Goal: Task Accomplishment & Management: Complete application form

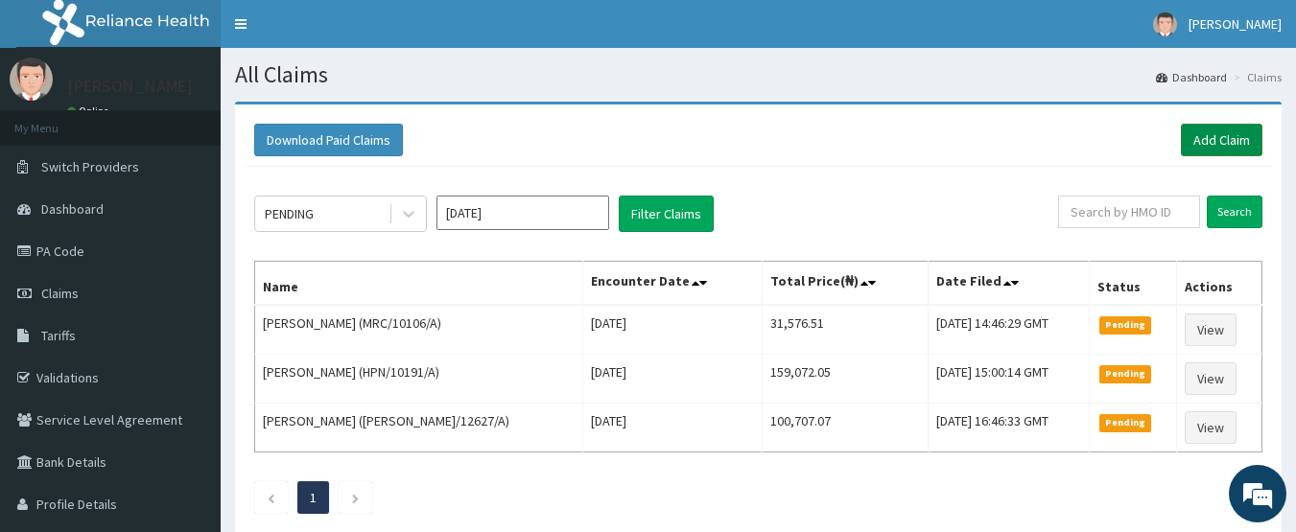
click at [1209, 144] on link "Add Claim" at bounding box center [1222, 140] width 82 height 33
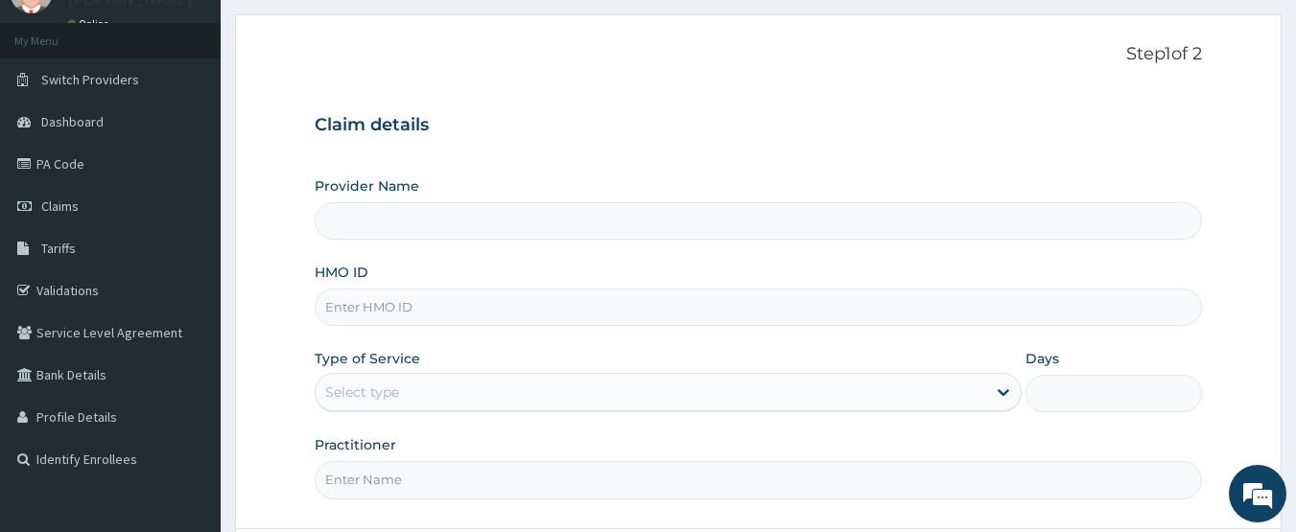
scroll to position [96, 0]
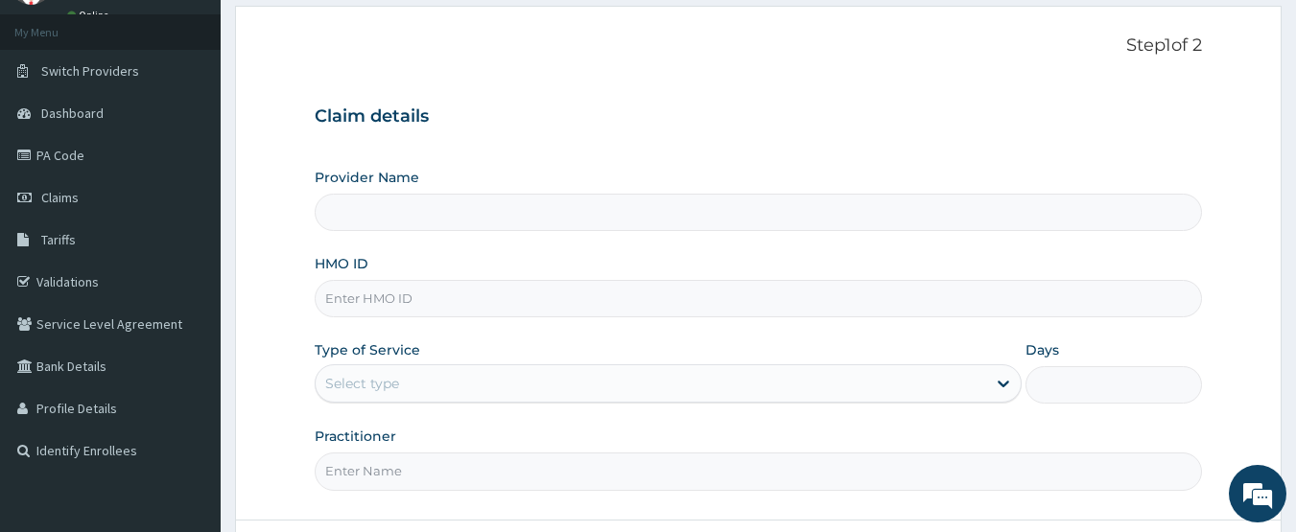
type input "CHIONHospital"
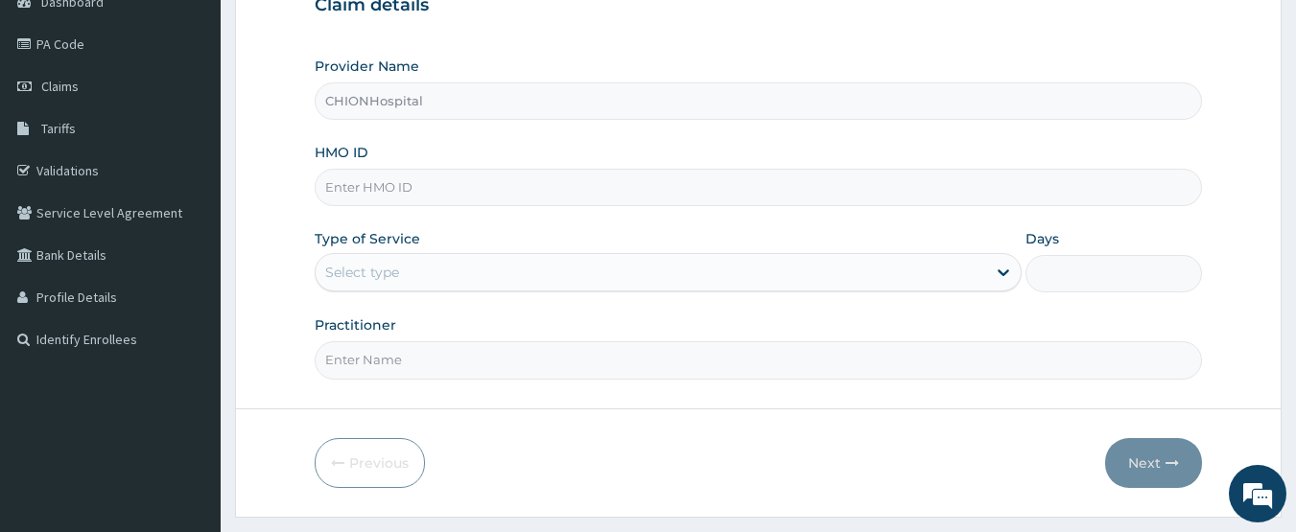
scroll to position [256, 0]
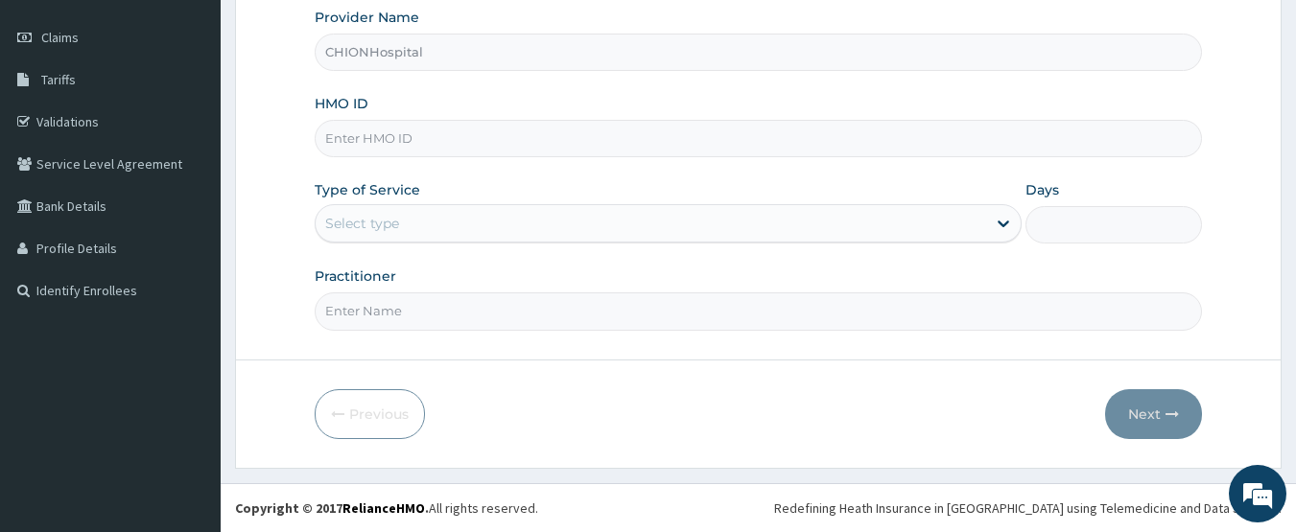
click at [357, 141] on input "HMO ID" at bounding box center [759, 138] width 888 height 37
paste input "GMT/10167/B"
type input "GMT/10167/B"
drag, startPoint x: 375, startPoint y: 217, endPoint x: 370, endPoint y: 246, distance: 30.1
click at [372, 224] on div "Select type" at bounding box center [362, 223] width 74 height 19
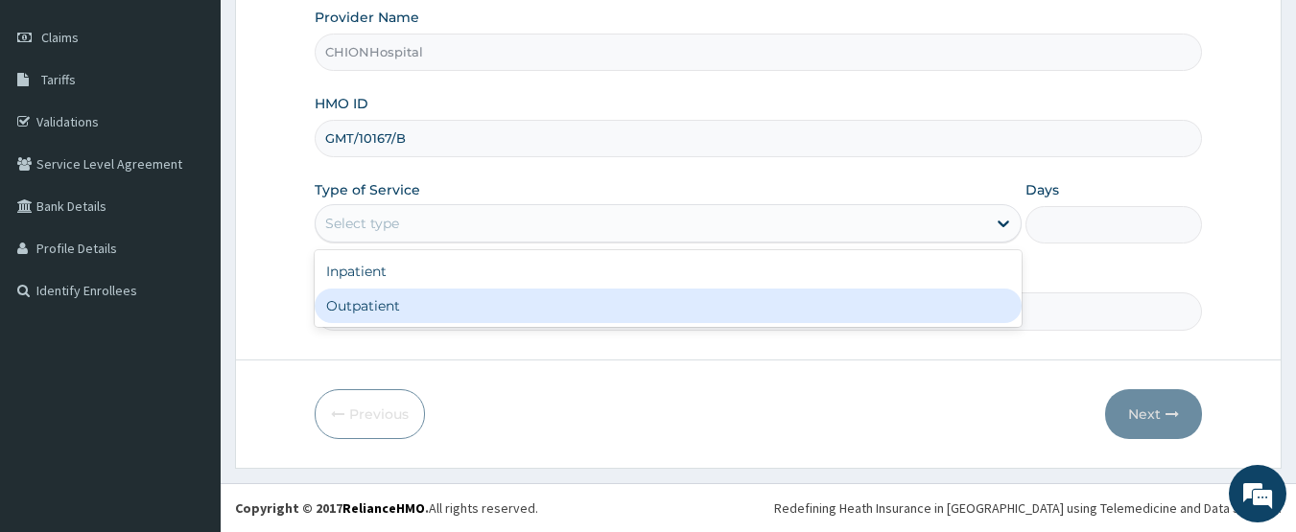
click at [370, 295] on div "Outpatient" at bounding box center [668, 306] width 707 height 35
type input "1"
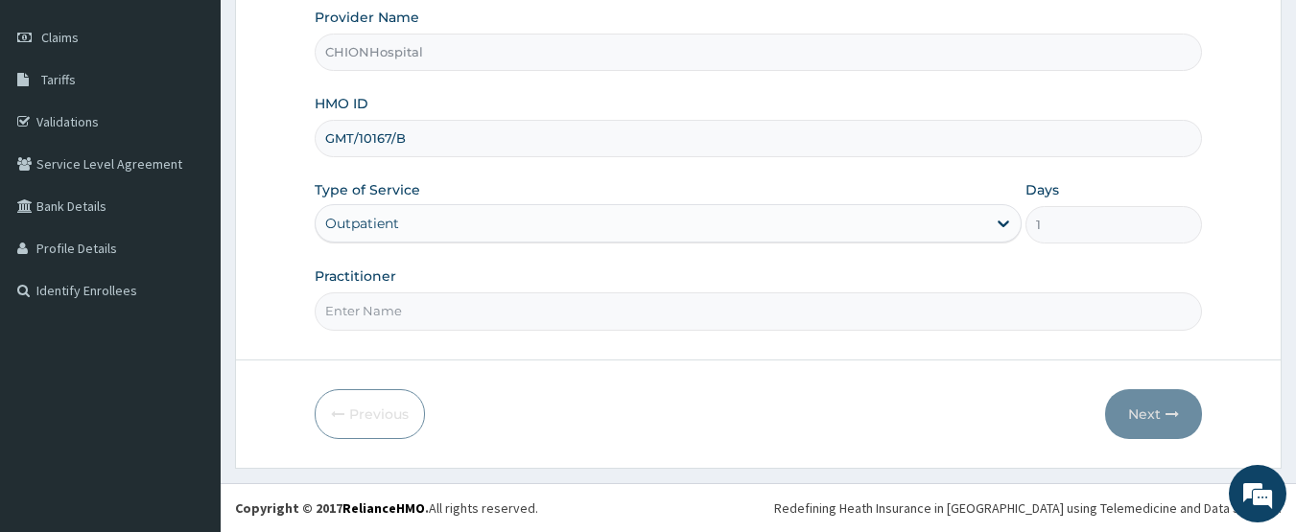
click at [393, 313] on input "Practitioner" at bounding box center [759, 311] width 888 height 37
type input "DR EZE JONAH"
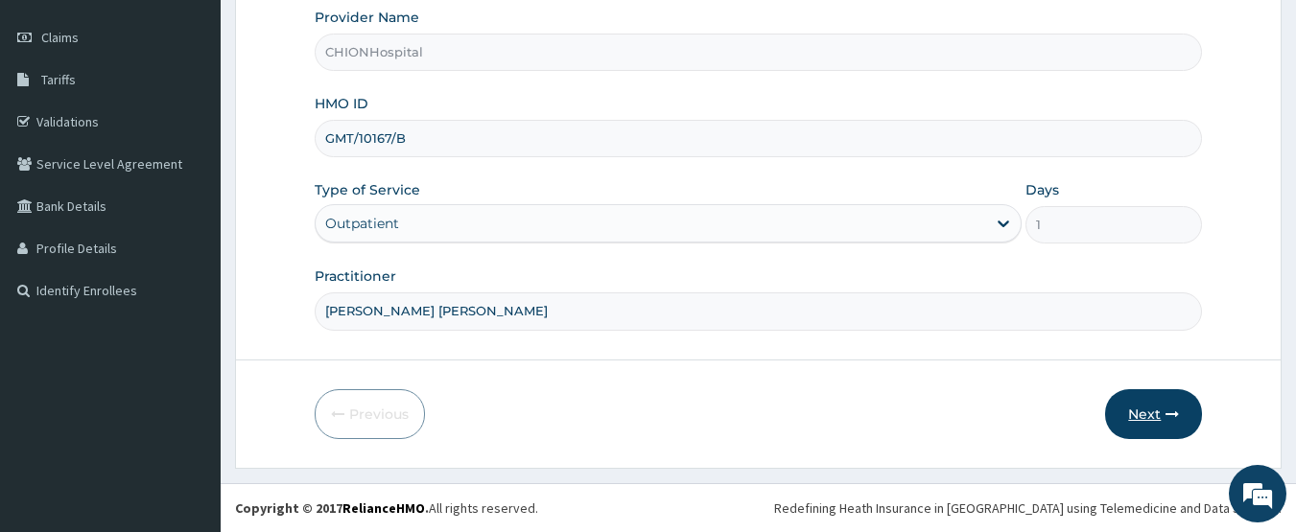
click at [1148, 407] on button "Next" at bounding box center [1153, 414] width 97 height 50
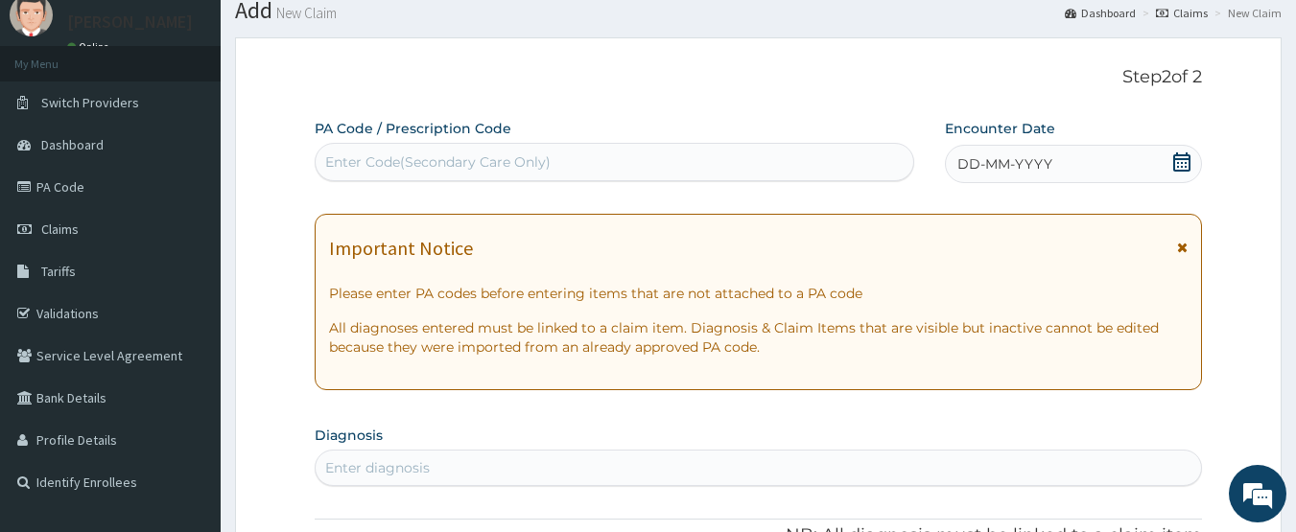
scroll to position [0, 0]
click at [429, 157] on div "Enter Code(Secondary Care Only)" at bounding box center [437, 161] width 225 height 19
type input "PA/3D5264"
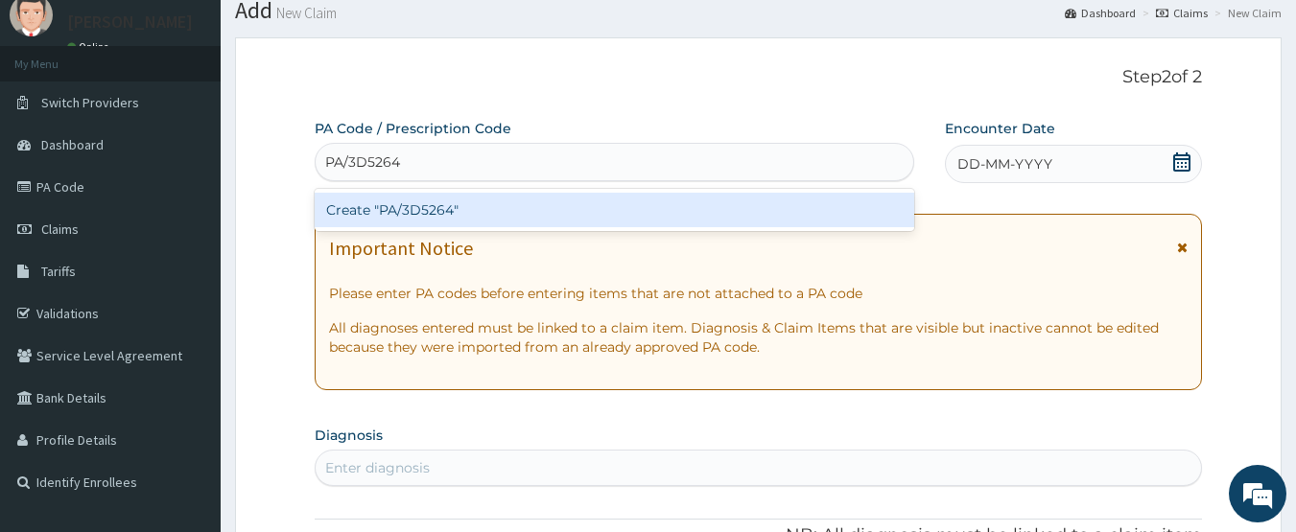
click at [421, 200] on div "Create "PA/3D5264"" at bounding box center [615, 210] width 600 height 35
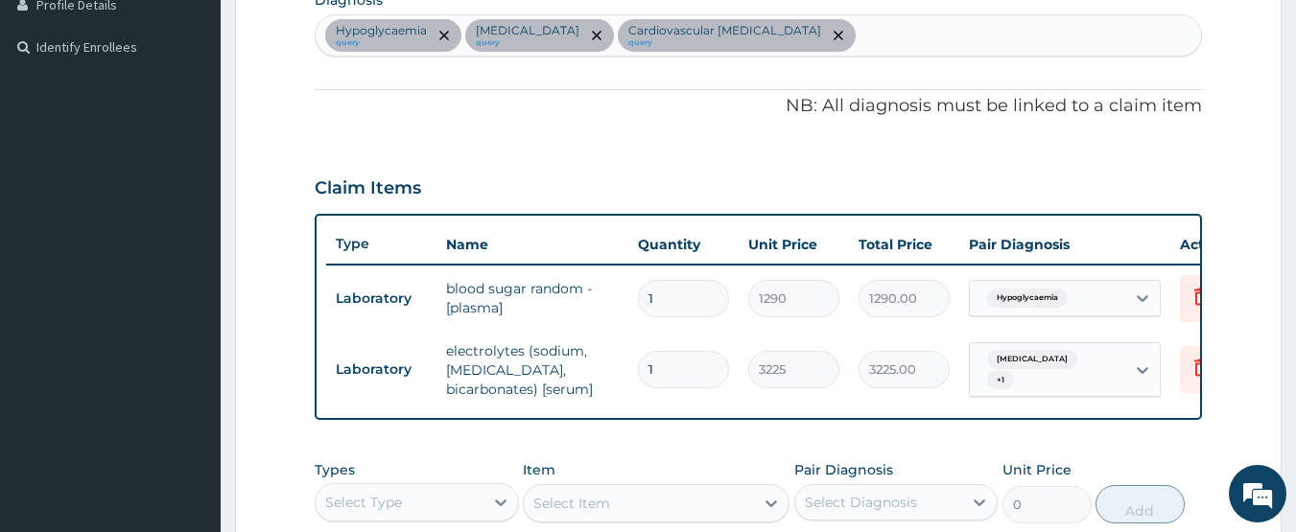
scroll to position [316, 0]
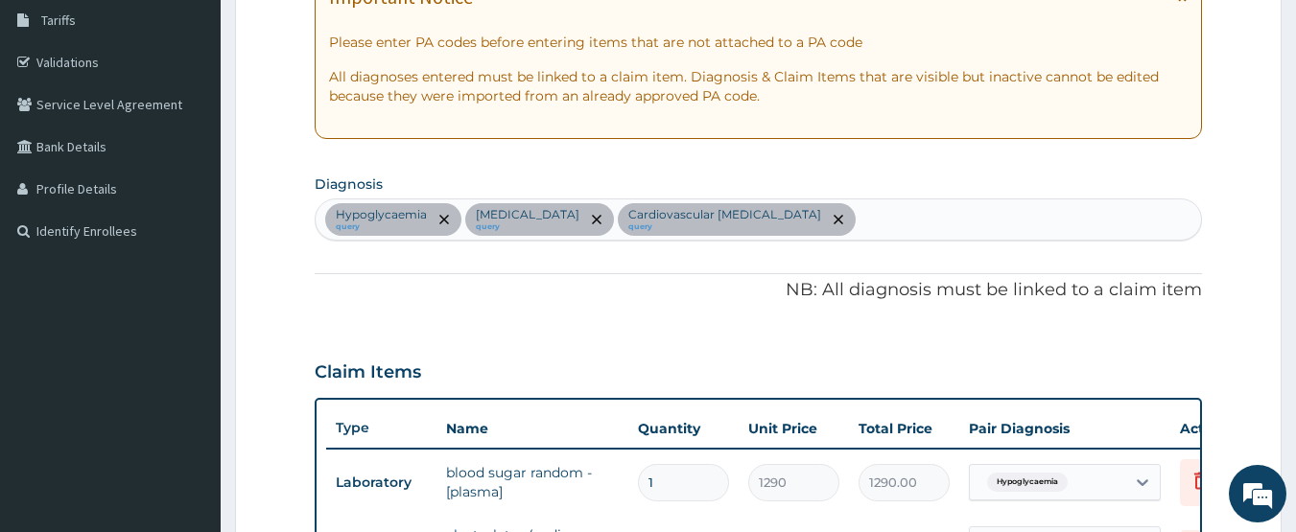
click at [828, 221] on div "Hypoglycaemia query Polyuria query Cardiovascular renal disease query" at bounding box center [759, 219] width 886 height 40
type input "nocturi"
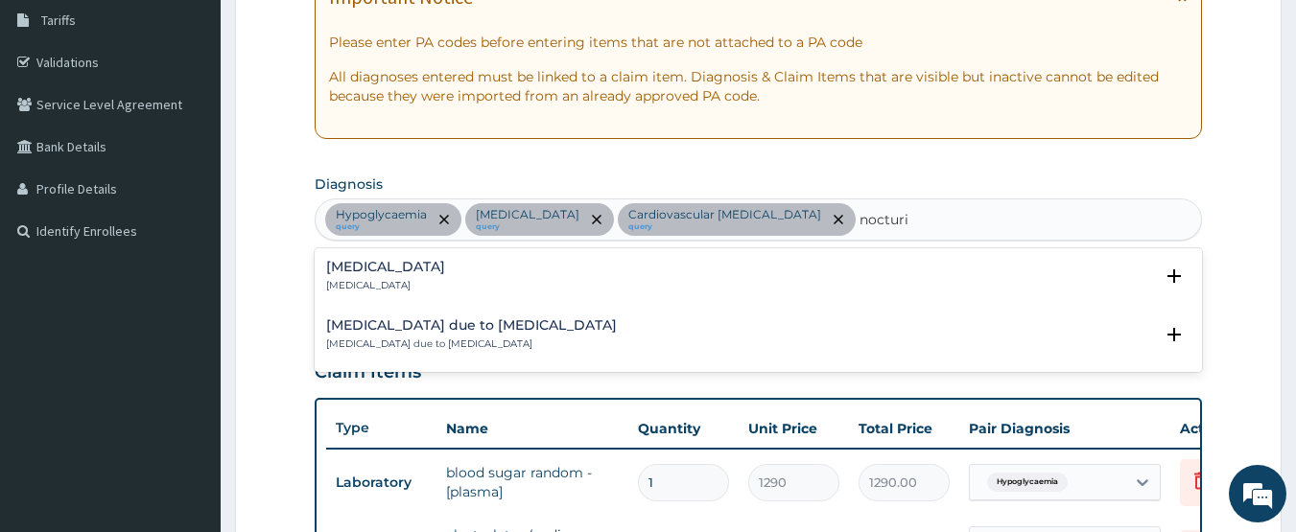
click at [369, 269] on h4 "Nocturia" at bounding box center [385, 267] width 119 height 14
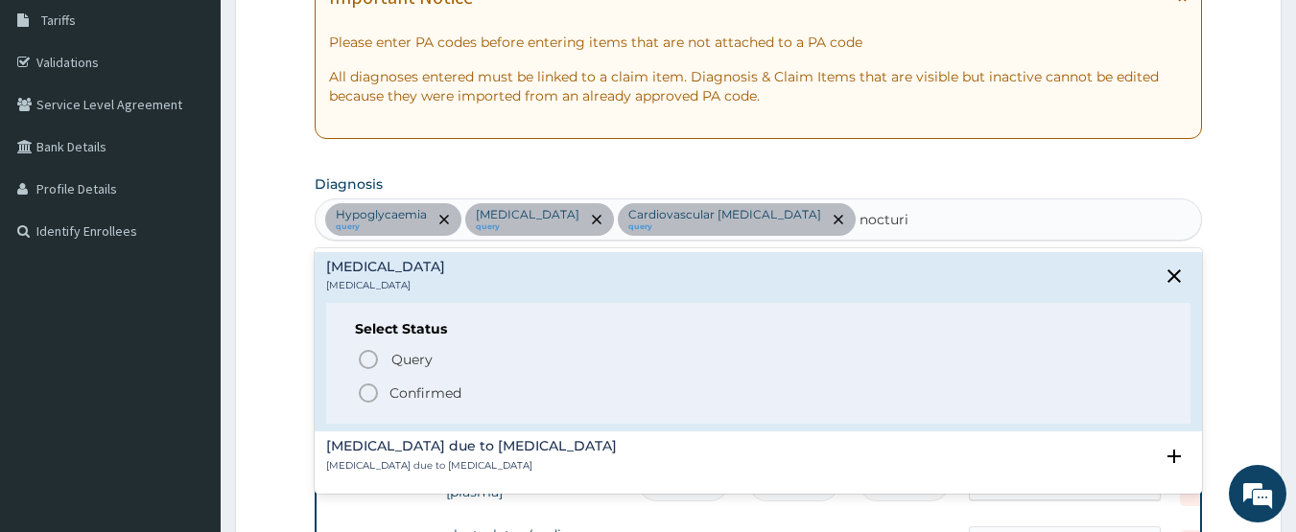
click at [368, 394] on icon "status option filled" at bounding box center [368, 393] width 23 height 23
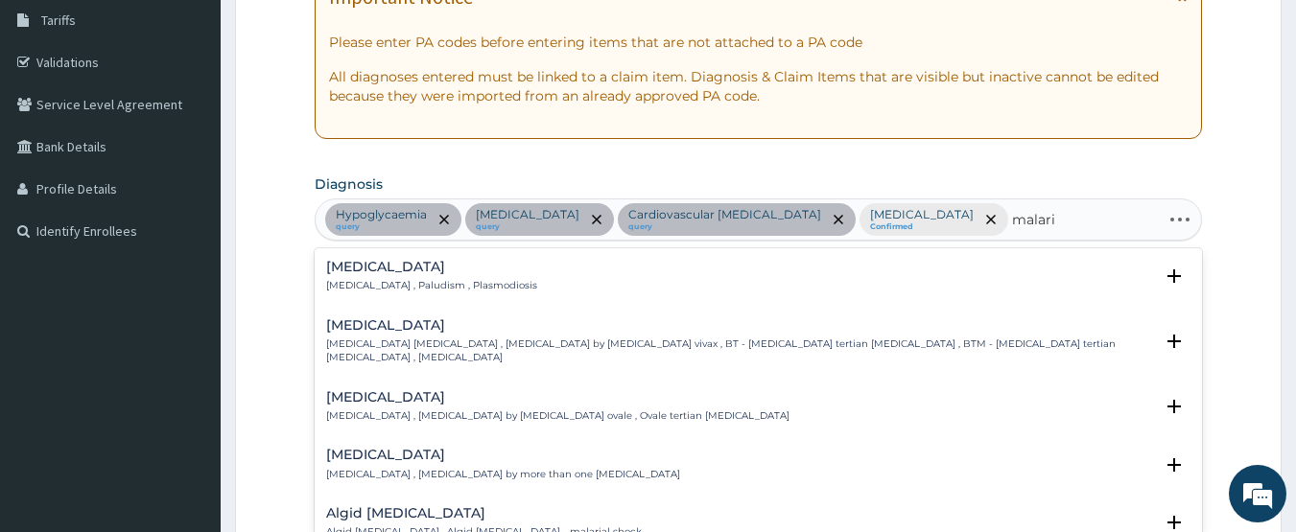
type input "malaria"
click at [375, 285] on p "Malaria , Paludism , Plasmodiosis" at bounding box center [431, 285] width 211 height 13
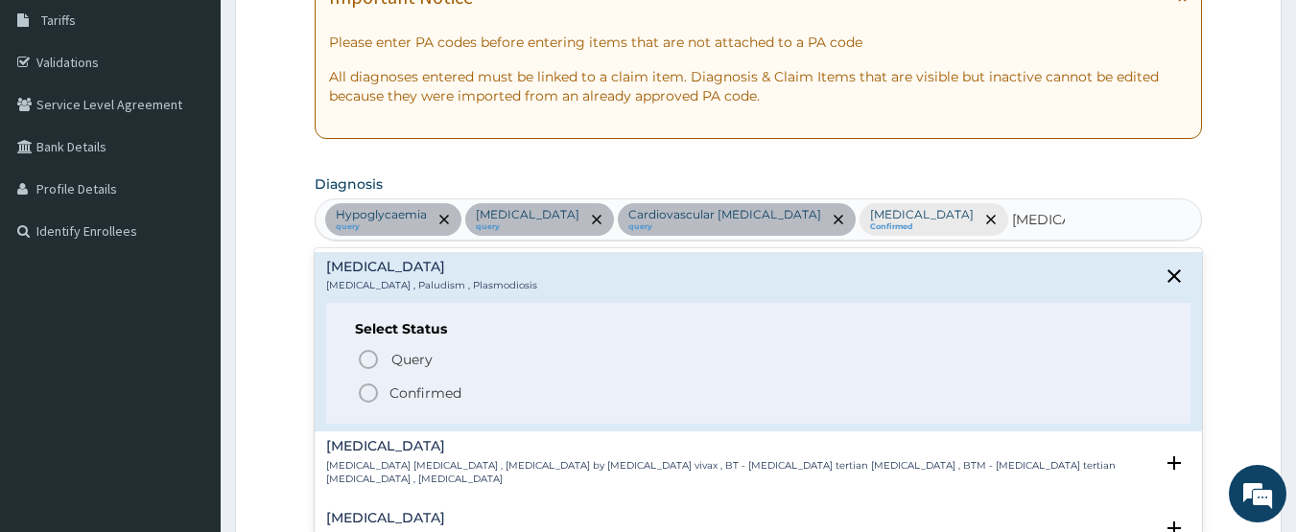
click at [365, 391] on icon "status option filled" at bounding box center [368, 393] width 23 height 23
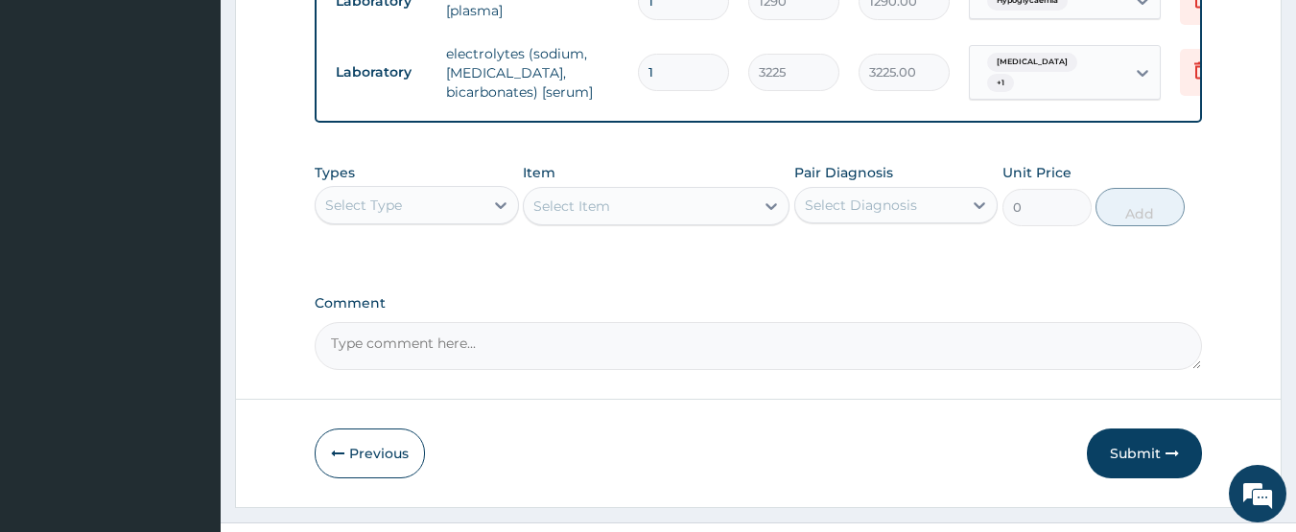
scroll to position [851, 0]
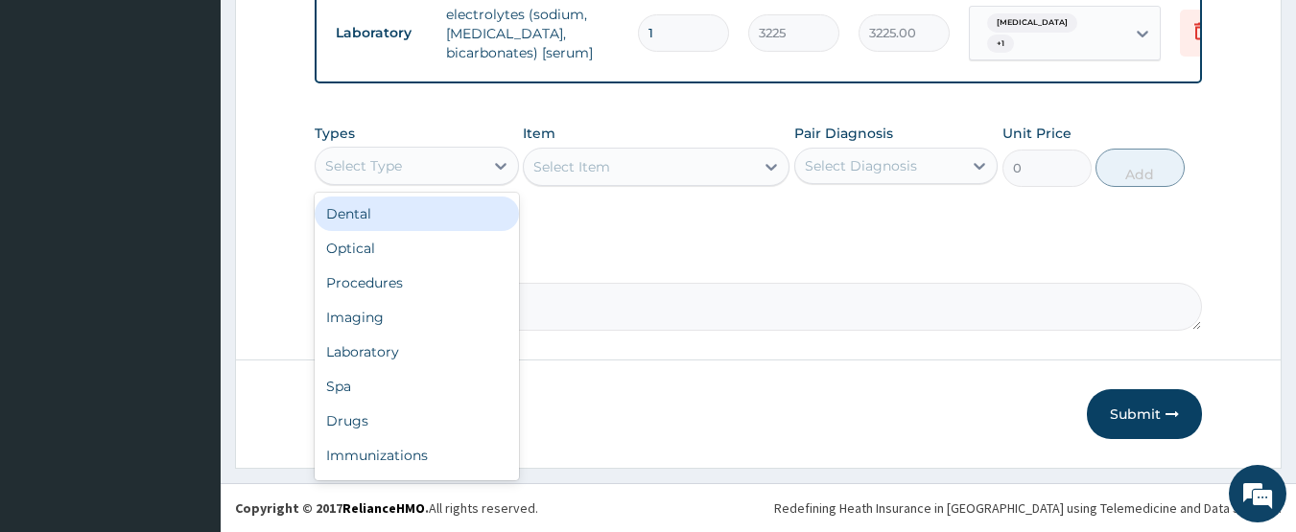
click at [404, 155] on div "Select Type" at bounding box center [400, 166] width 168 height 31
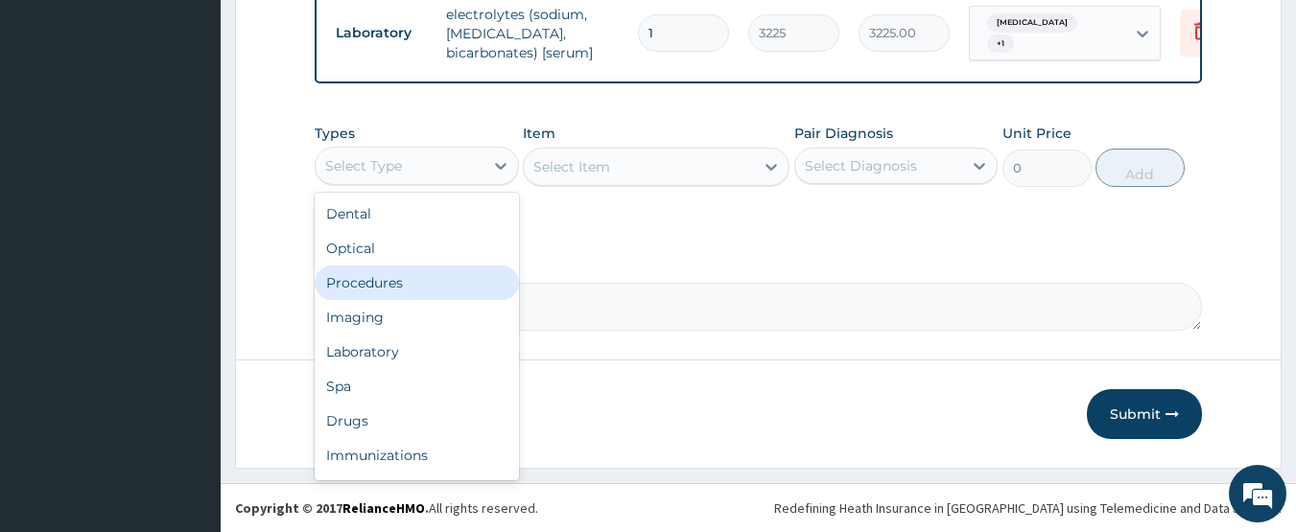
click at [391, 273] on div "Procedures" at bounding box center [417, 283] width 204 height 35
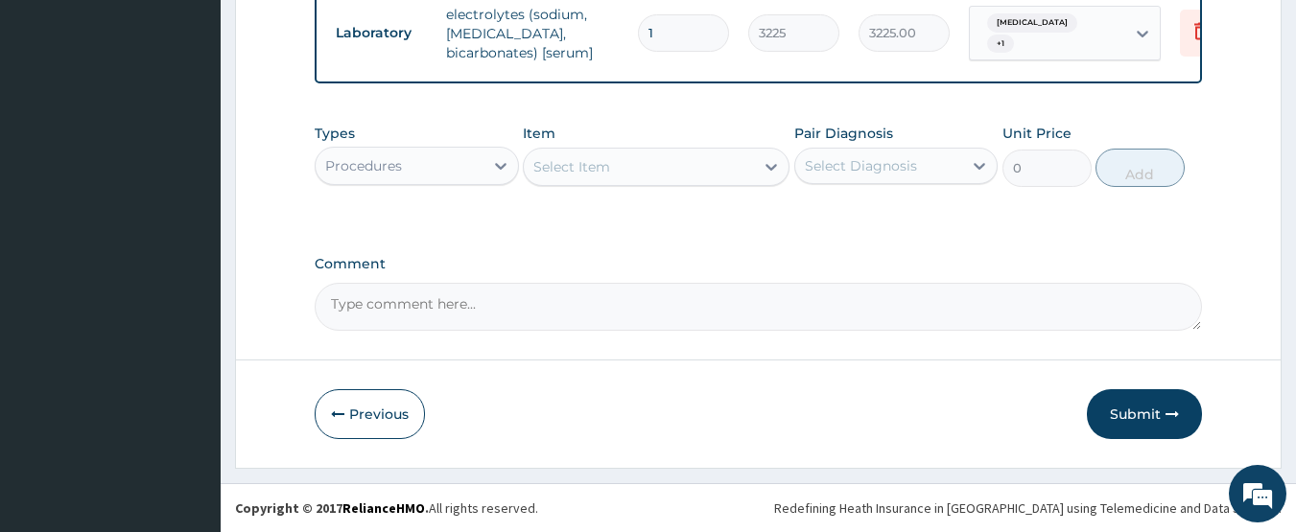
click at [595, 172] on div "Select Item" at bounding box center [571, 166] width 77 height 19
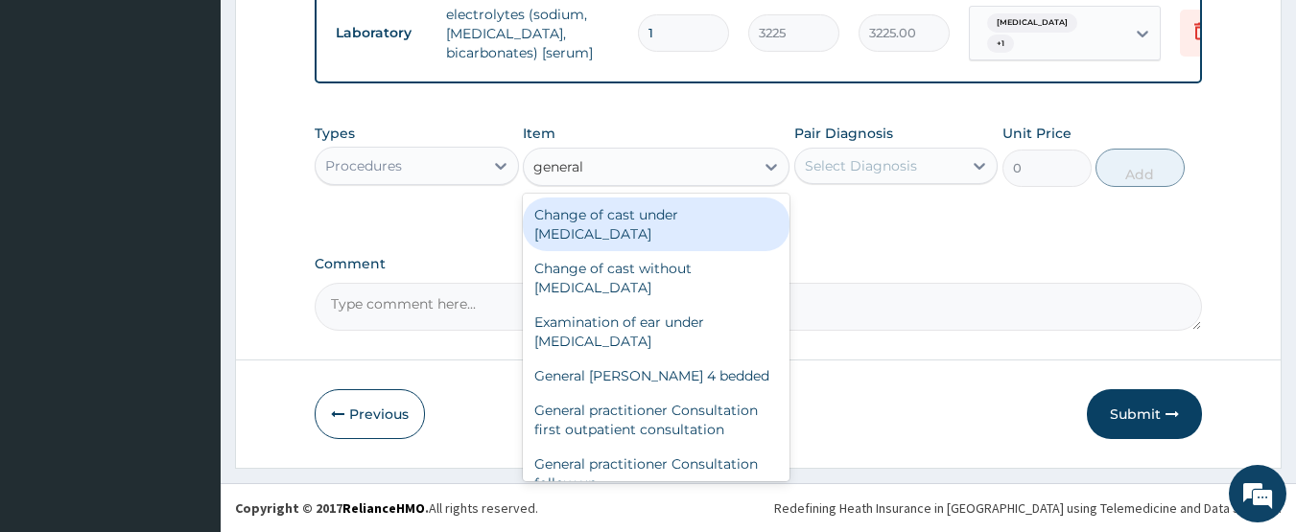
type input "general p"
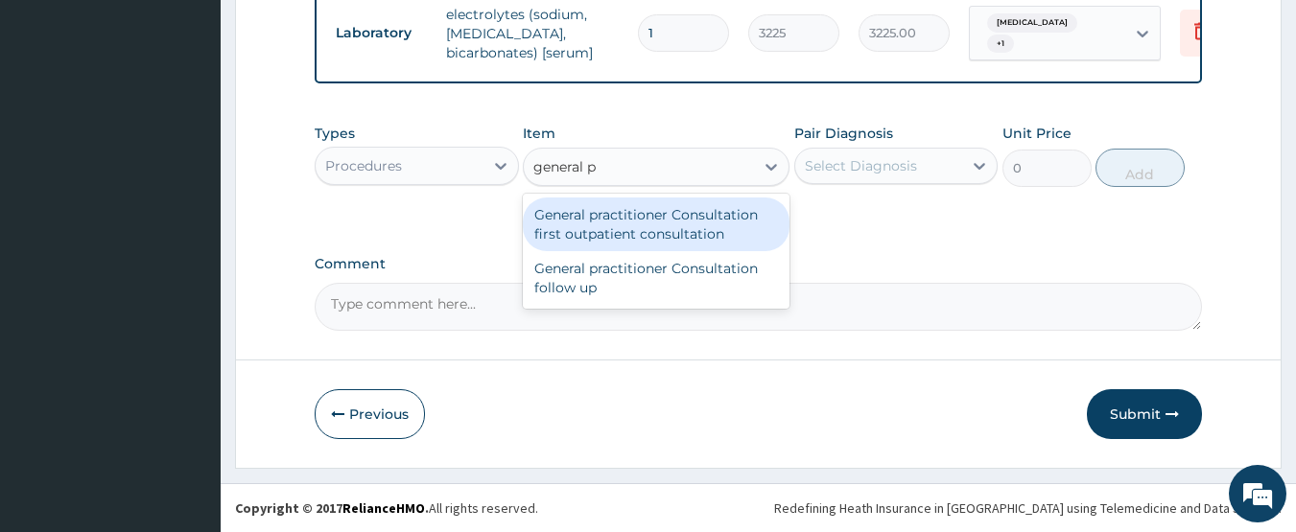
click at [618, 228] on div "General practitioner Consultation first outpatient consultation" at bounding box center [656, 225] width 267 height 54
type input "3547.5"
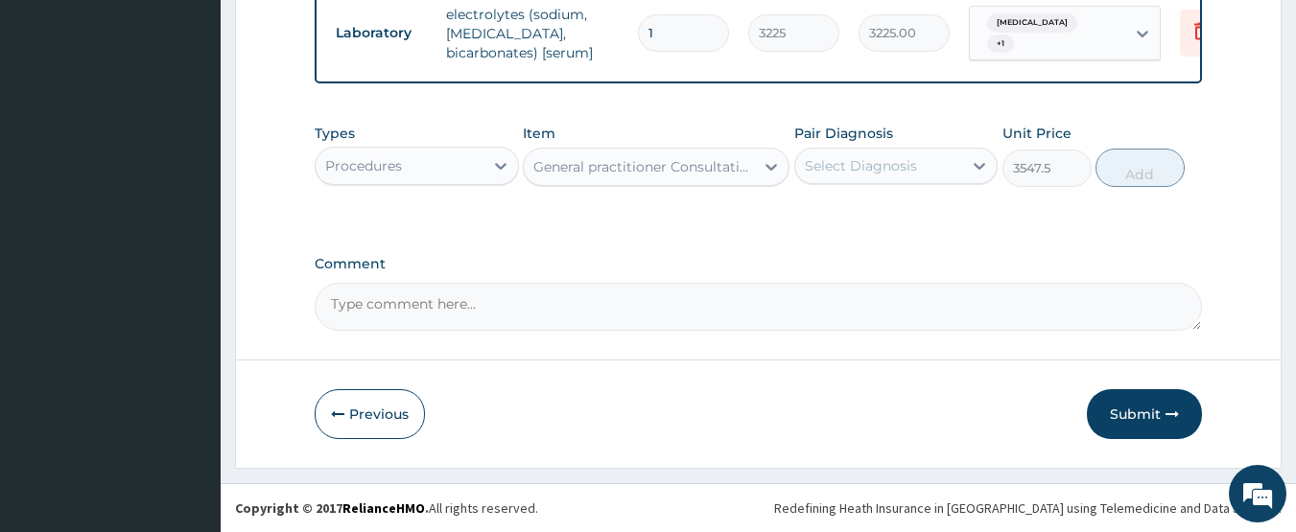
click at [884, 165] on div "Select Diagnosis" at bounding box center [861, 165] width 112 height 19
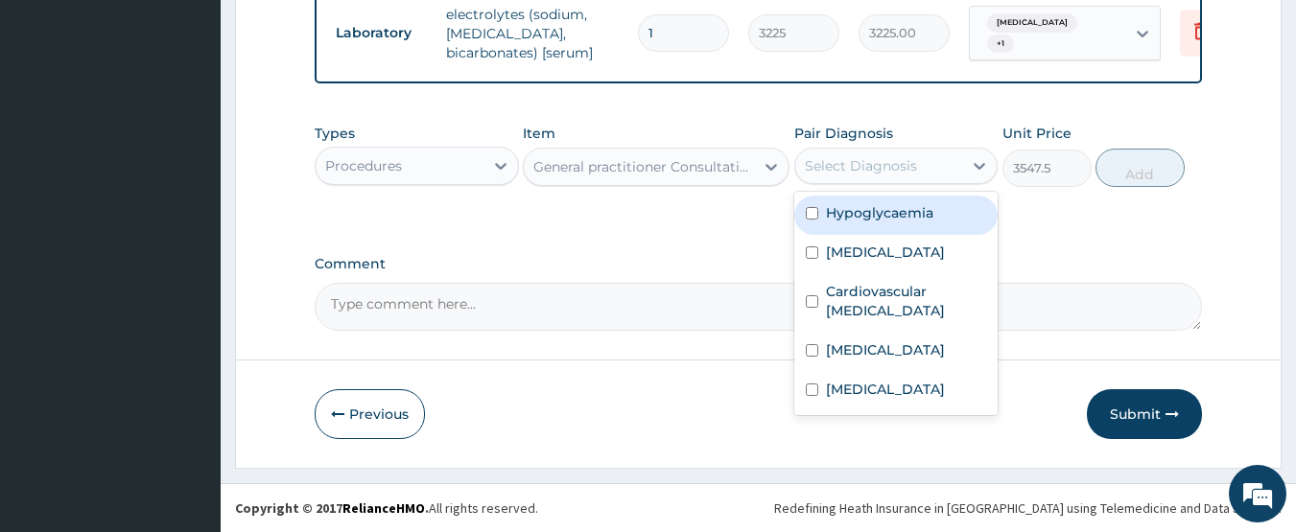
drag, startPoint x: 889, startPoint y: 218, endPoint x: 889, endPoint y: 244, distance: 25.9
click at [889, 229] on div "Hypoglycaemia" at bounding box center [896, 215] width 204 height 39
checkbox input "true"
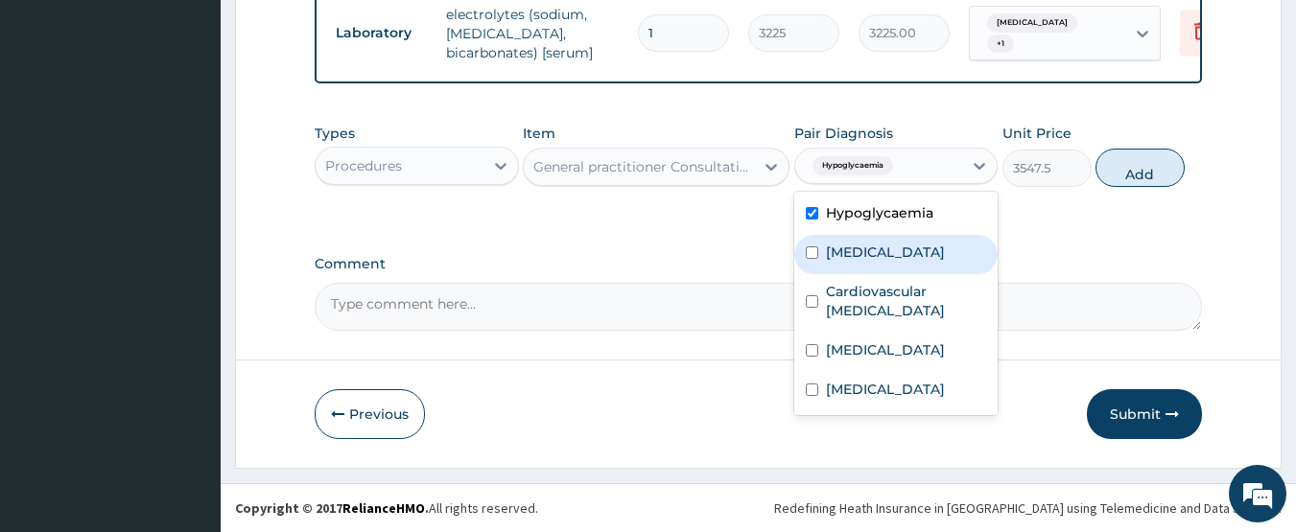
drag, startPoint x: 889, startPoint y: 244, endPoint x: 889, endPoint y: 254, distance: 10.5
click at [889, 245] on div "Polyuria" at bounding box center [896, 254] width 204 height 39
checkbox input "true"
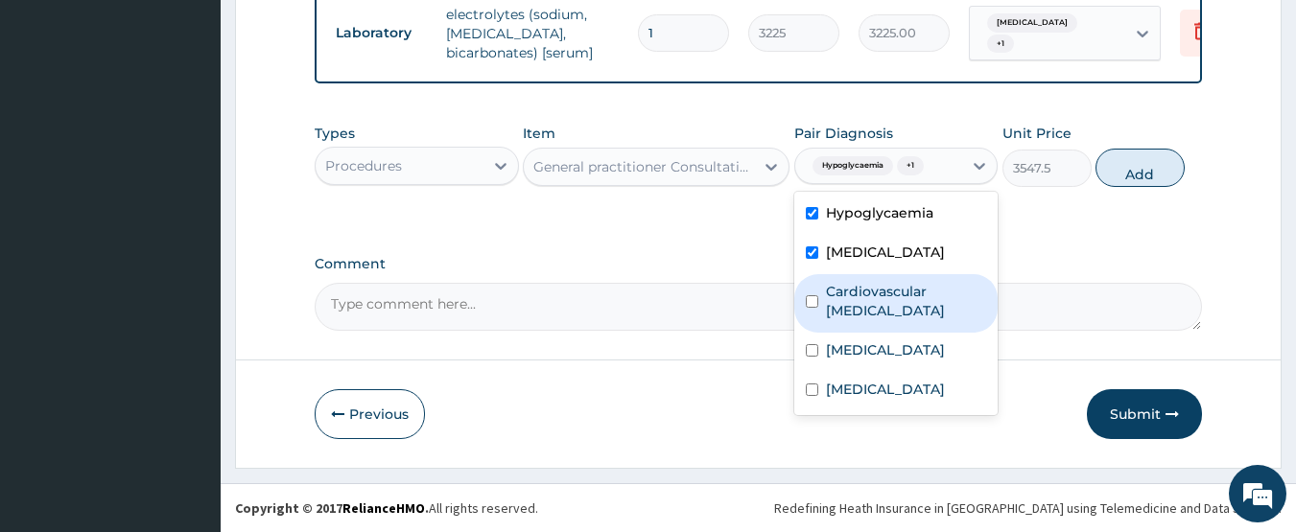
drag, startPoint x: 889, startPoint y: 291, endPoint x: 865, endPoint y: 363, distance: 76.7
click at [889, 298] on label "Cardiovascular renal disease" at bounding box center [906, 301] width 161 height 38
checkbox input "true"
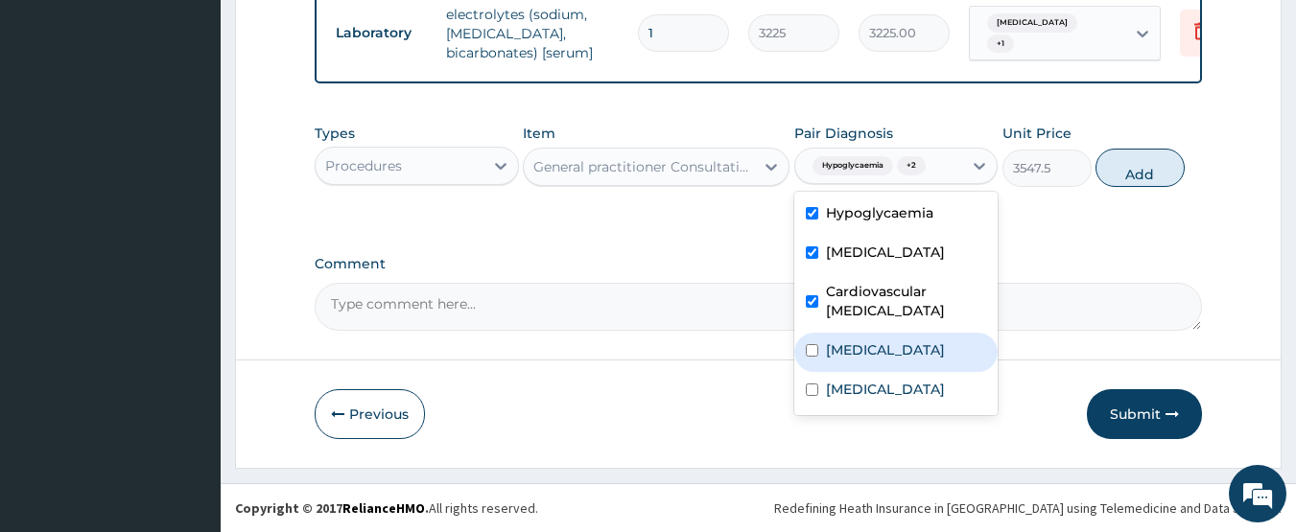
click at [865, 364] on div "Nocturia" at bounding box center [896, 352] width 204 height 39
checkbox input "true"
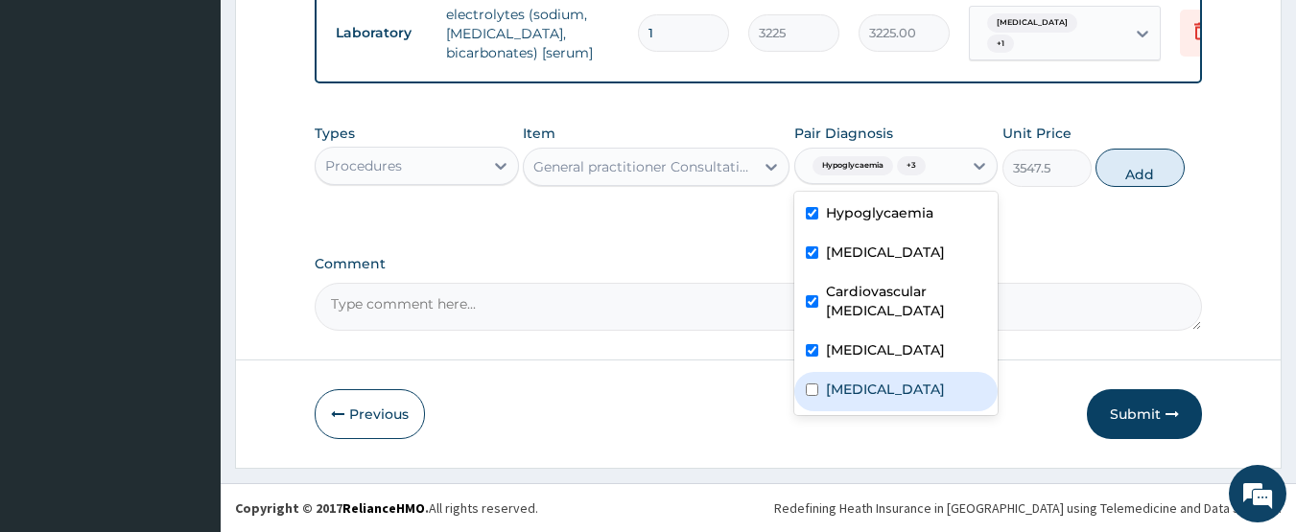
click at [865, 399] on div "Malaria" at bounding box center [896, 391] width 204 height 39
checkbox input "true"
drag, startPoint x: 1135, startPoint y: 162, endPoint x: 705, endPoint y: 193, distance: 430.7
click at [1129, 166] on button "Add" at bounding box center [1139, 168] width 89 height 38
type input "0"
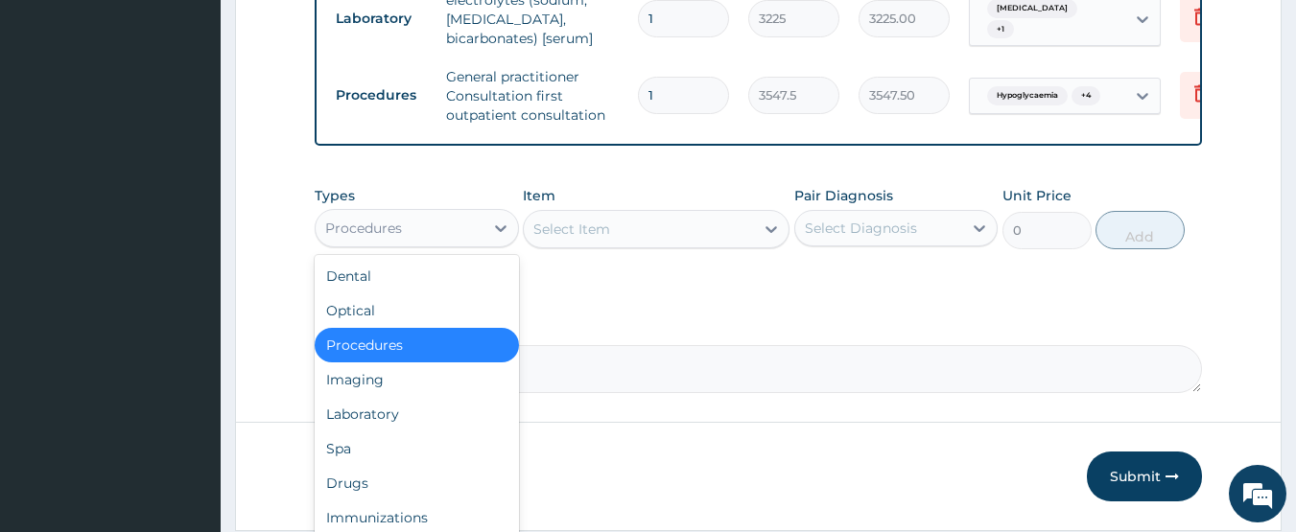
click at [437, 244] on div "Procedures" at bounding box center [400, 228] width 168 height 31
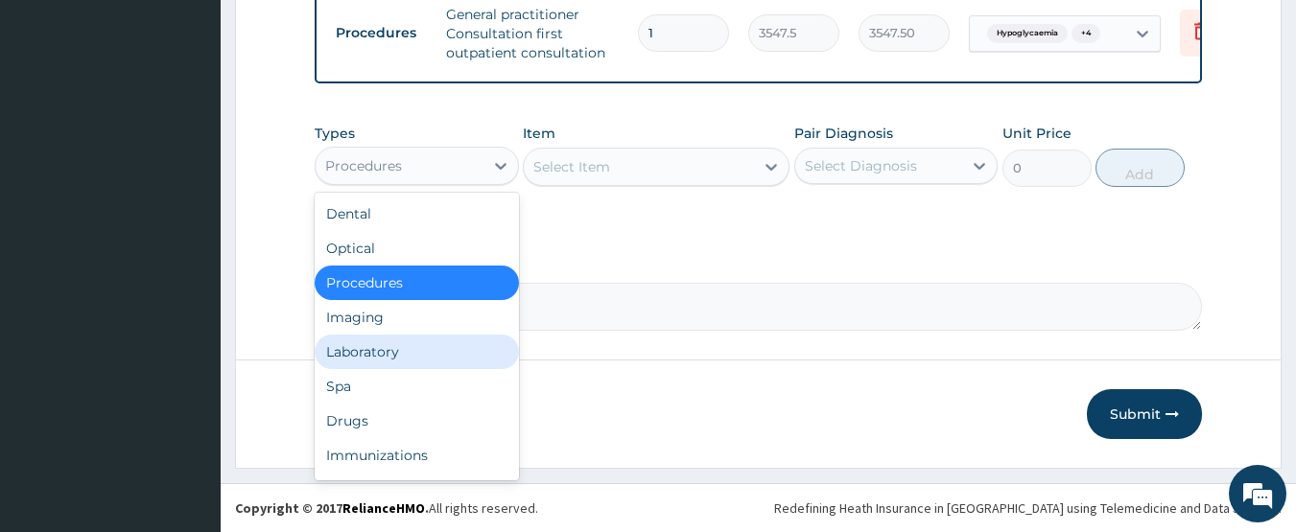
click at [412, 358] on div "Laboratory" at bounding box center [417, 352] width 204 height 35
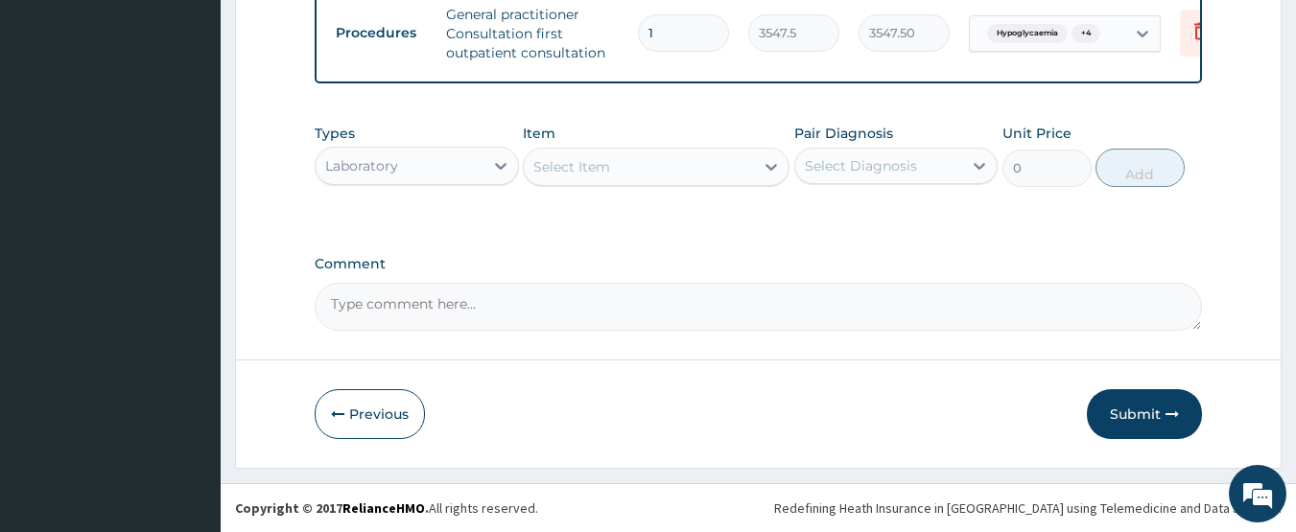
click at [635, 175] on div "Select Item" at bounding box center [639, 167] width 230 height 31
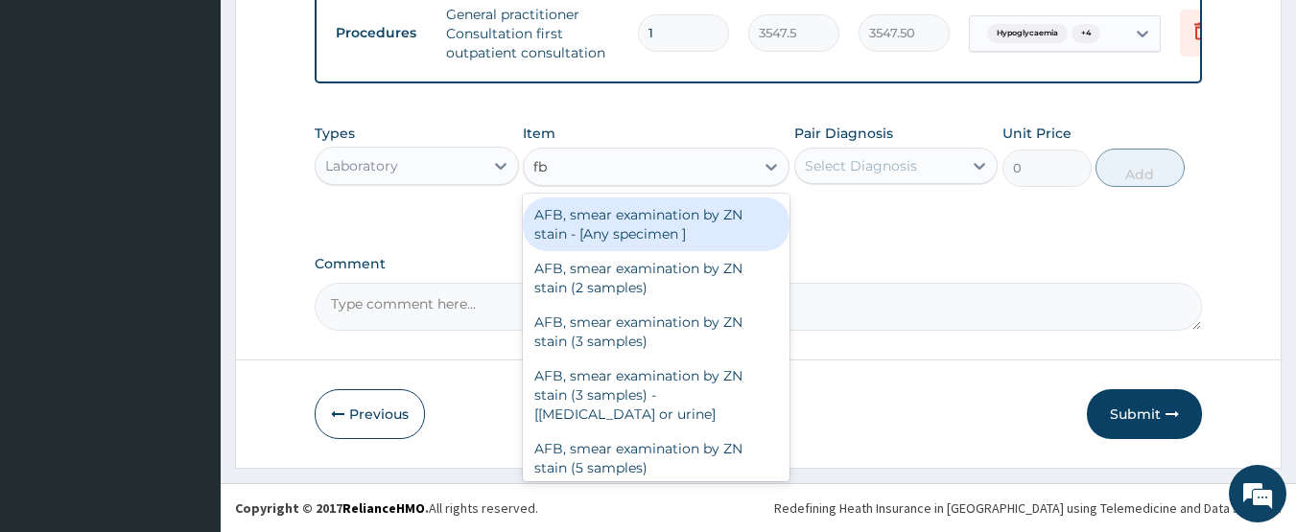
type input "fbc"
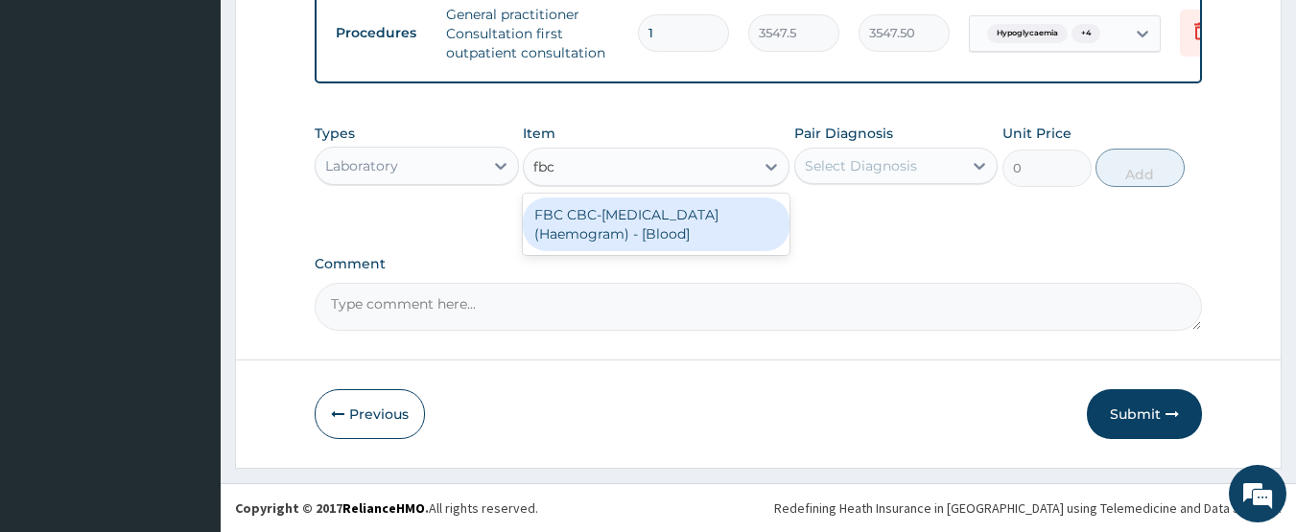
click at [656, 223] on div "FBC CBC-Complete Blood Count (Haemogram) - [Blood]" at bounding box center [656, 225] width 267 height 54
type input "4300"
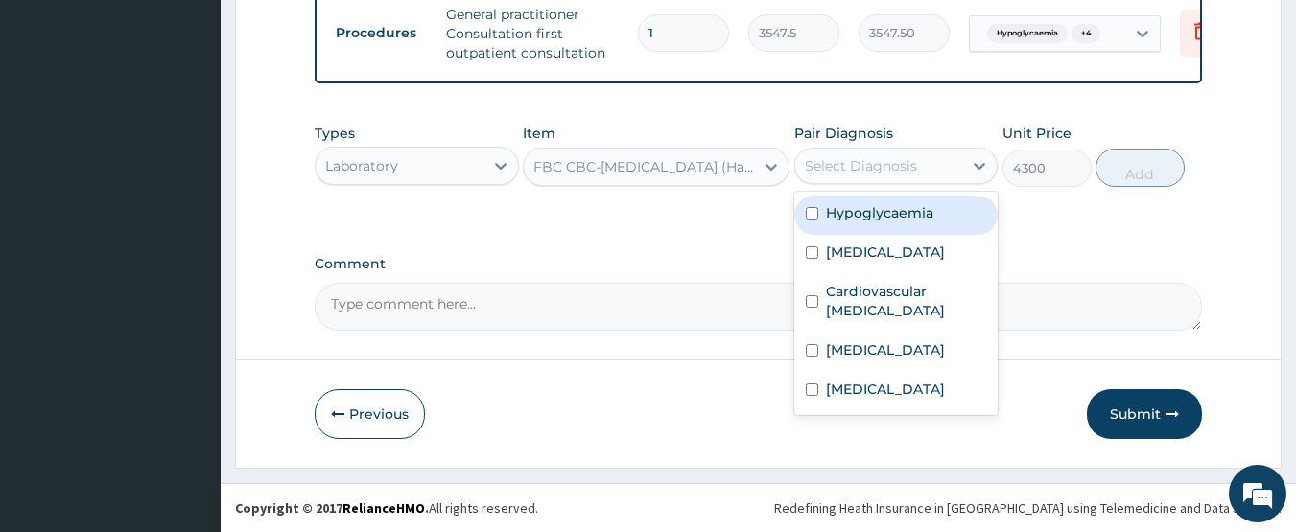
click at [824, 166] on div "Select Diagnosis" at bounding box center [861, 165] width 112 height 19
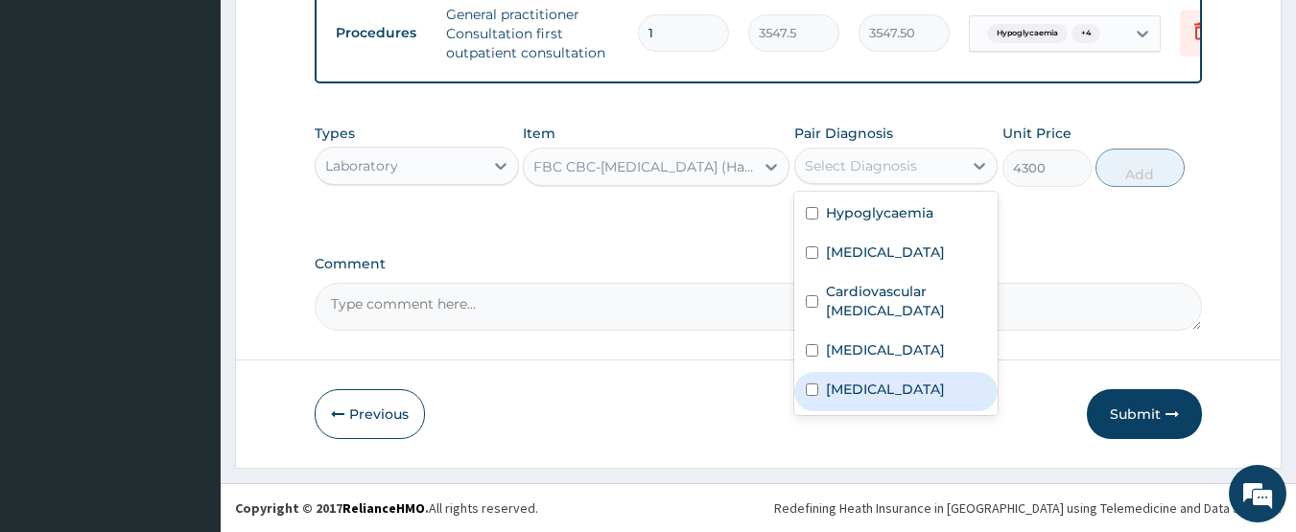
click at [894, 378] on div "Malaria" at bounding box center [896, 391] width 204 height 39
checkbox input "true"
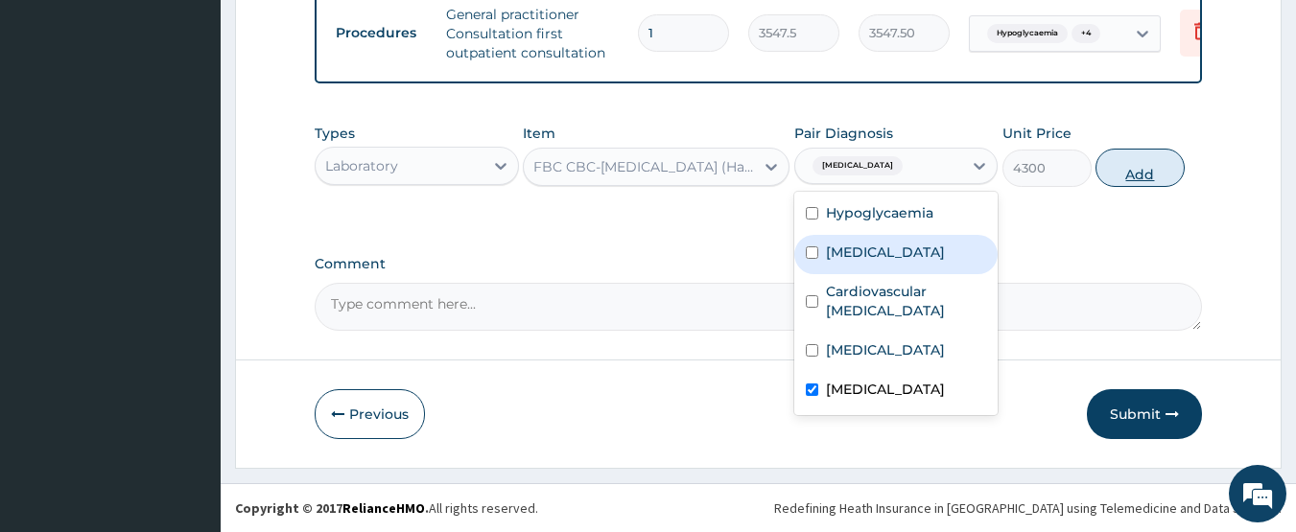
click at [1150, 168] on button "Add" at bounding box center [1139, 168] width 89 height 38
type input "0"
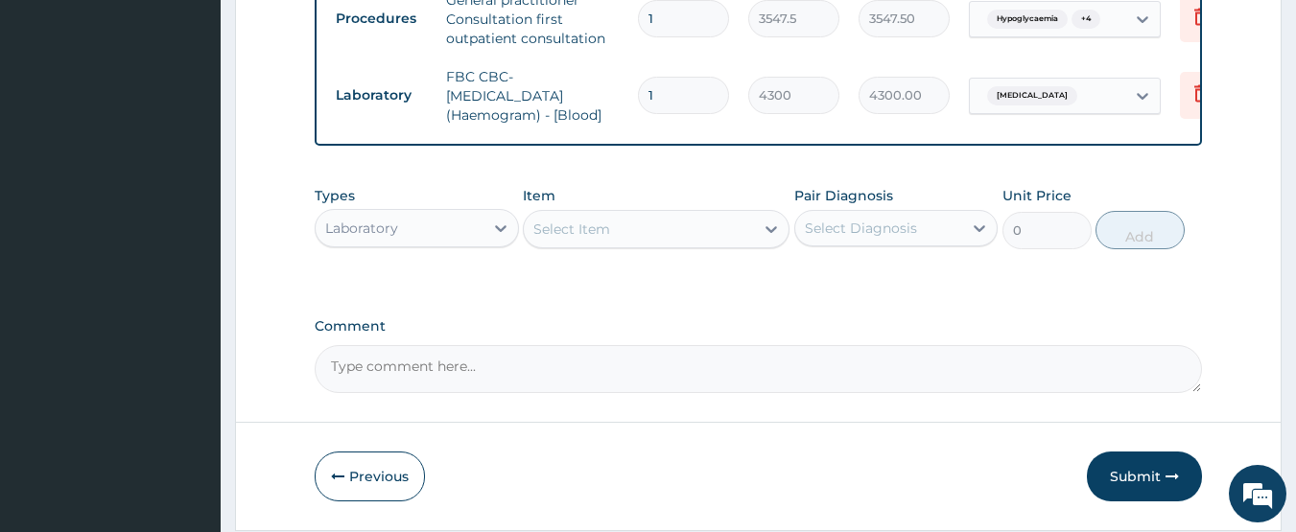
click at [601, 239] on div "Select Item" at bounding box center [571, 229] width 77 height 19
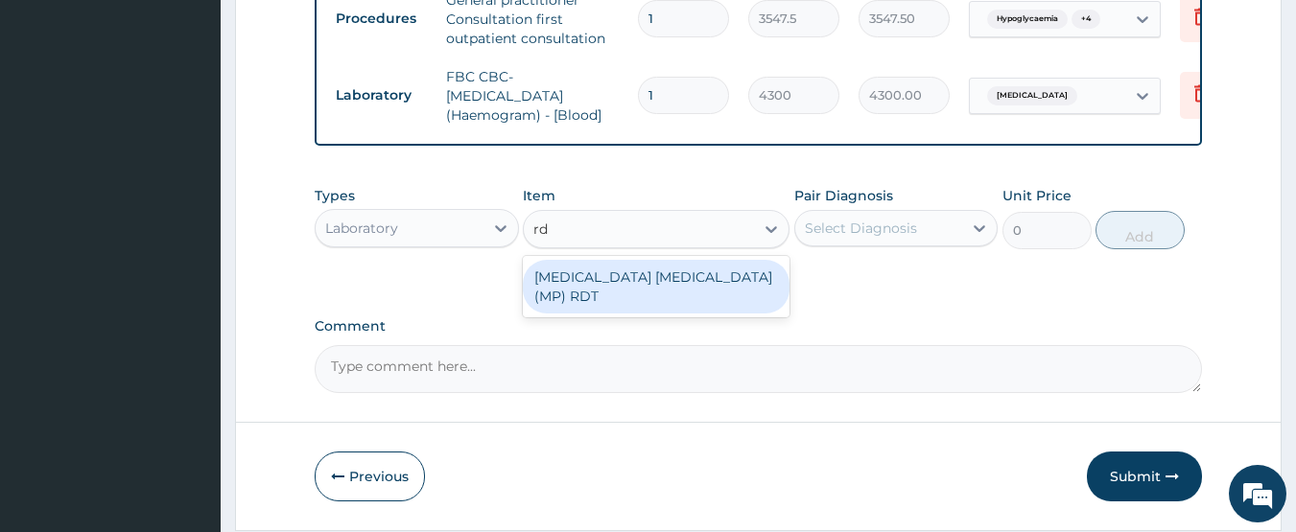
type input "rdt"
click at [601, 285] on div "MALARIA PARASITE (MP) RDT" at bounding box center [656, 287] width 267 height 54
type input "1612.5"
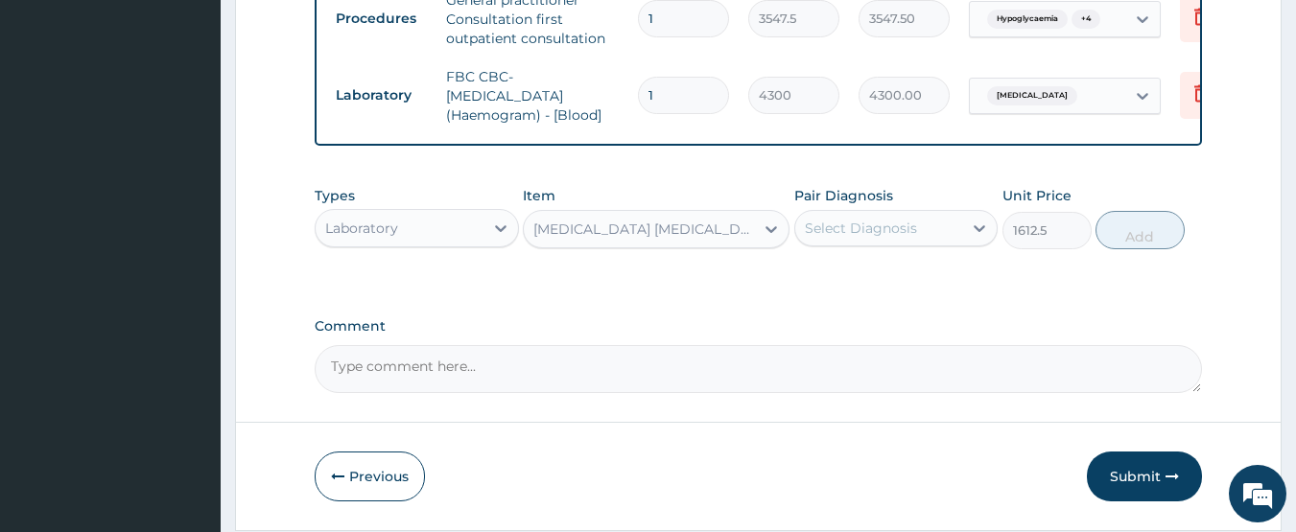
click at [838, 238] on div "Select Diagnosis" at bounding box center [861, 228] width 112 height 19
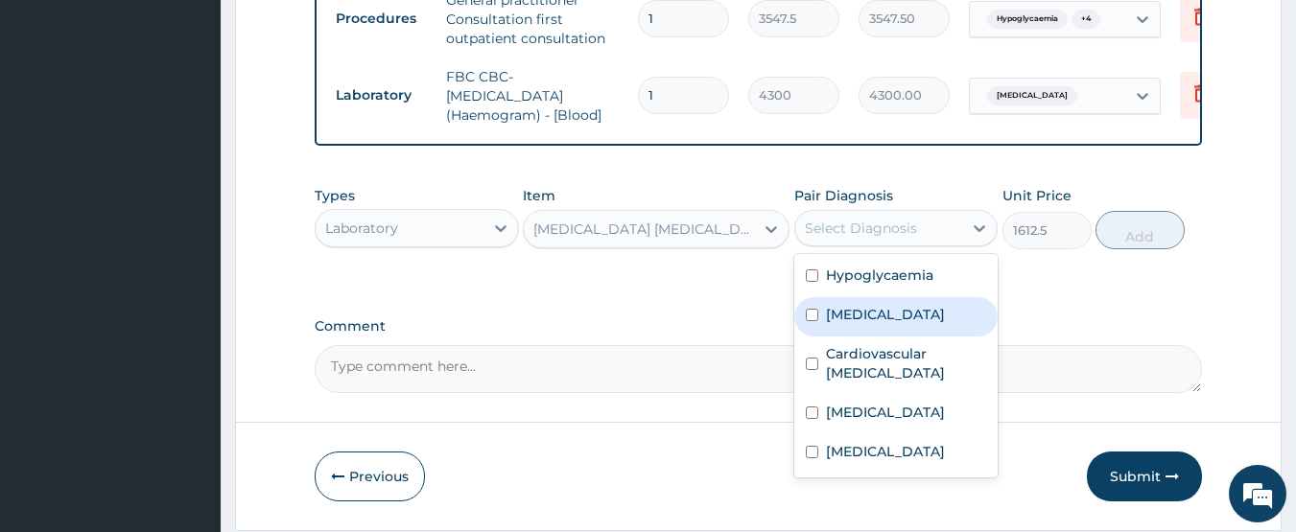
click at [855, 461] on label "Malaria" at bounding box center [885, 451] width 119 height 19
checkbox input "true"
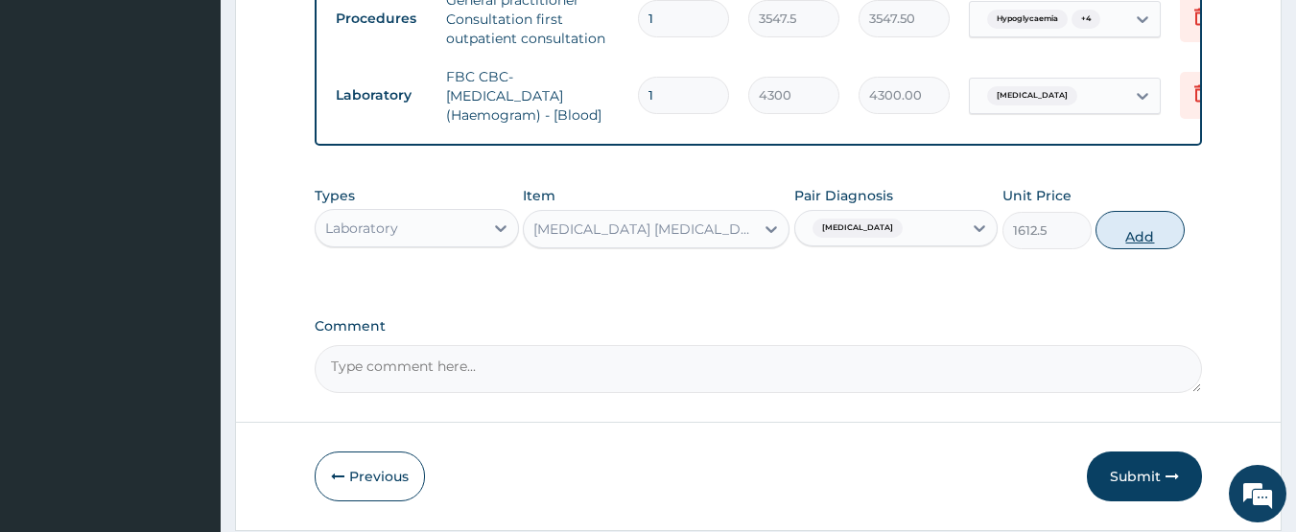
click at [1128, 246] on button "Add" at bounding box center [1139, 230] width 89 height 38
type input "0"
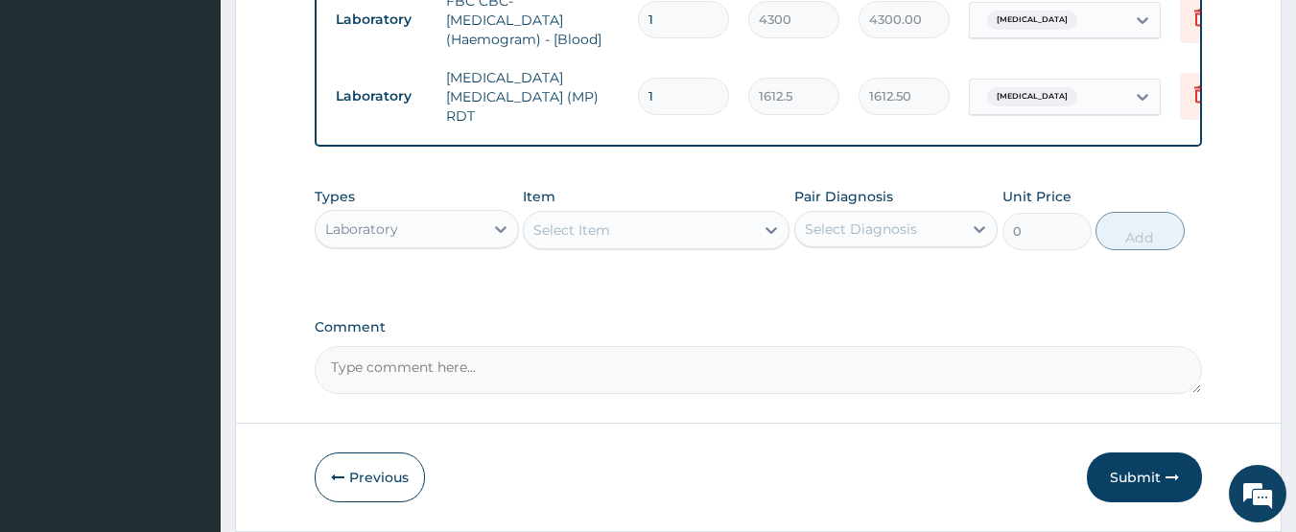
scroll to position [1070, 0]
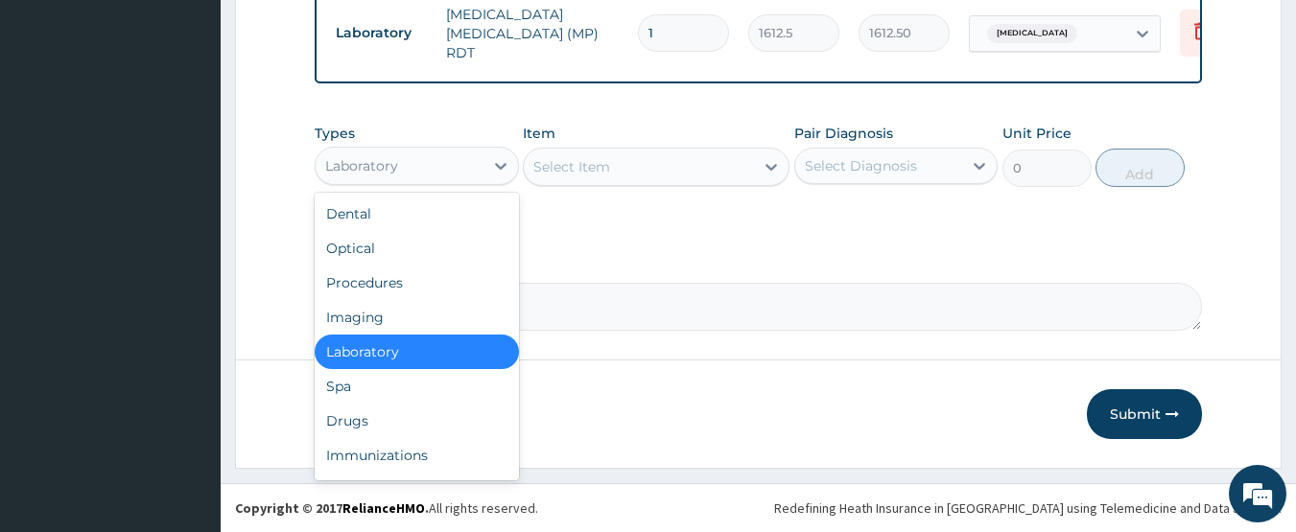
drag, startPoint x: 420, startPoint y: 156, endPoint x: 379, endPoint y: 280, distance: 130.4
click at [417, 166] on div "Laboratory" at bounding box center [400, 166] width 168 height 31
click at [363, 414] on div "Drugs" at bounding box center [417, 421] width 204 height 35
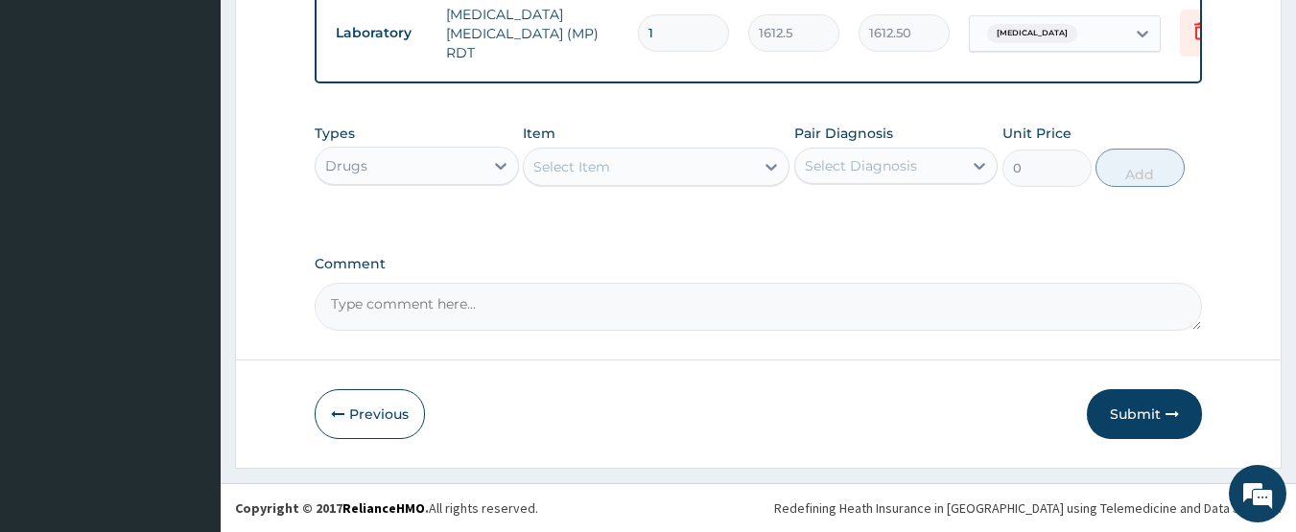
click at [608, 157] on div "Select Item" at bounding box center [571, 166] width 77 height 19
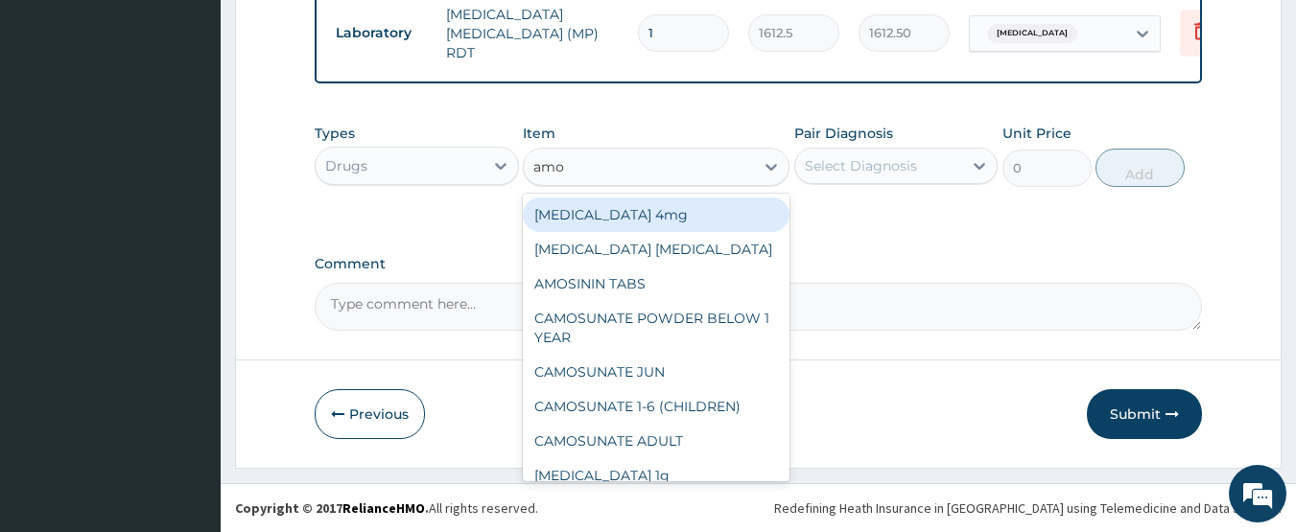
type input "amox"
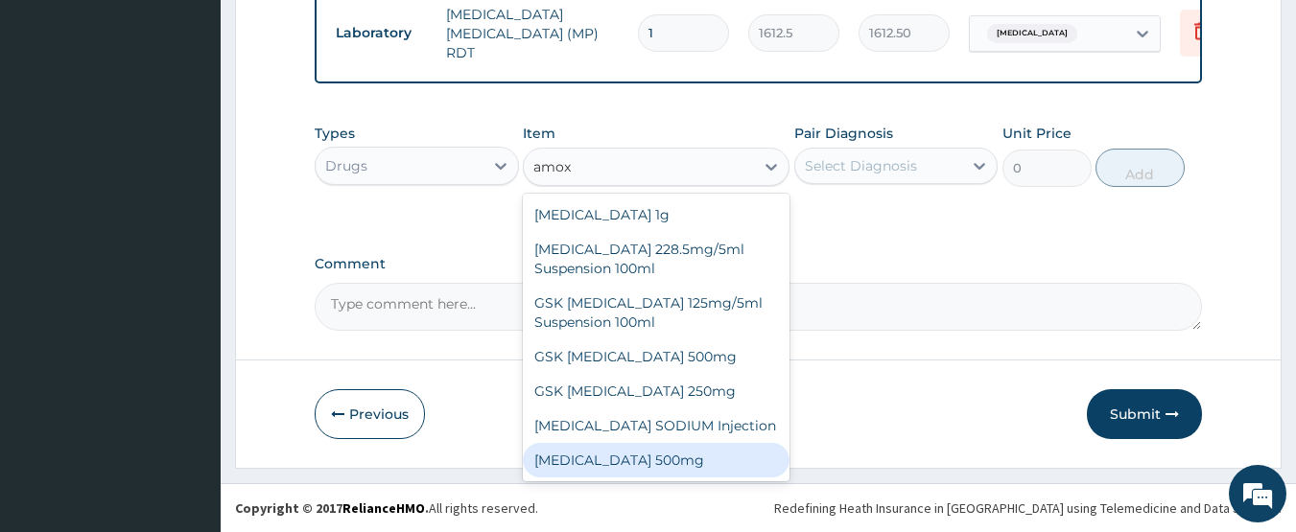
click at [676, 457] on div "AMOXICILLIN 500mg" at bounding box center [656, 460] width 267 height 35
type input "70.95"
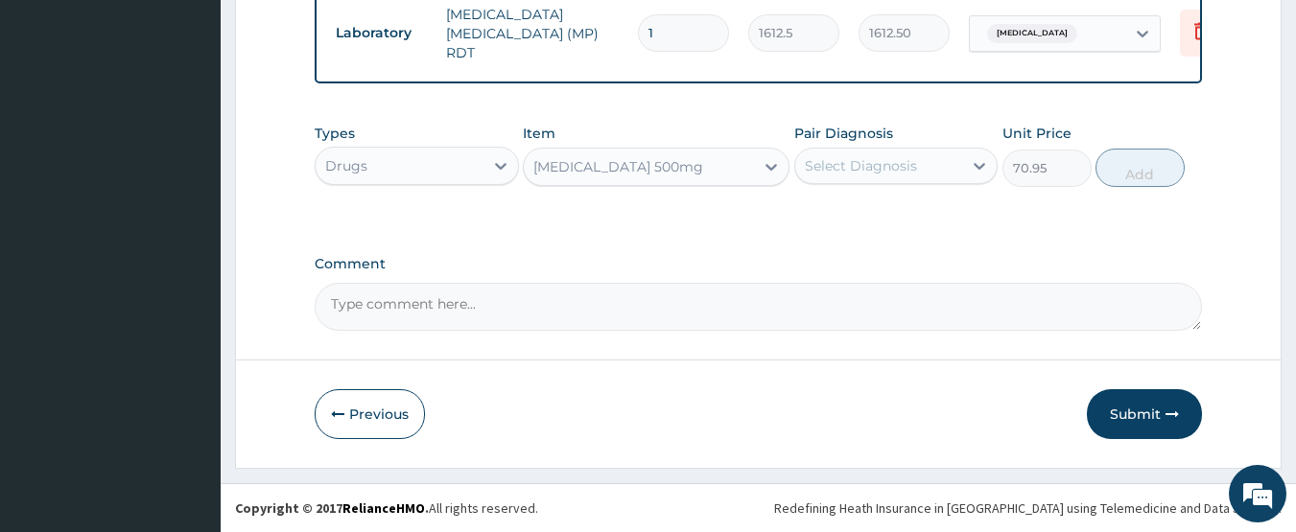
click at [865, 162] on div "Select Diagnosis" at bounding box center [861, 165] width 112 height 19
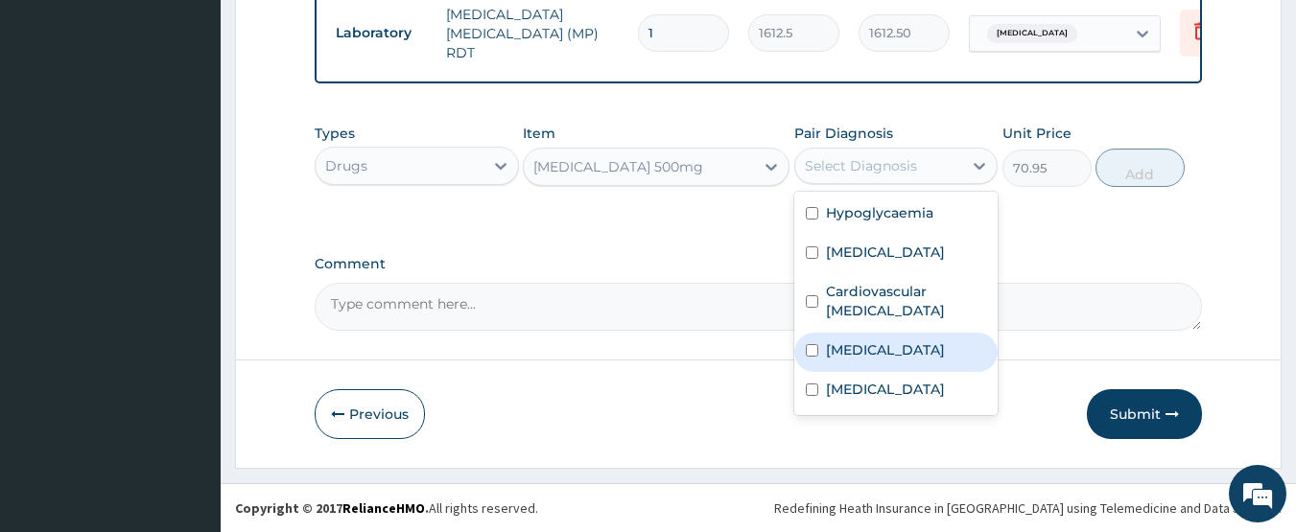
click at [862, 360] on div "Nocturia" at bounding box center [896, 352] width 204 height 39
checkbox input "true"
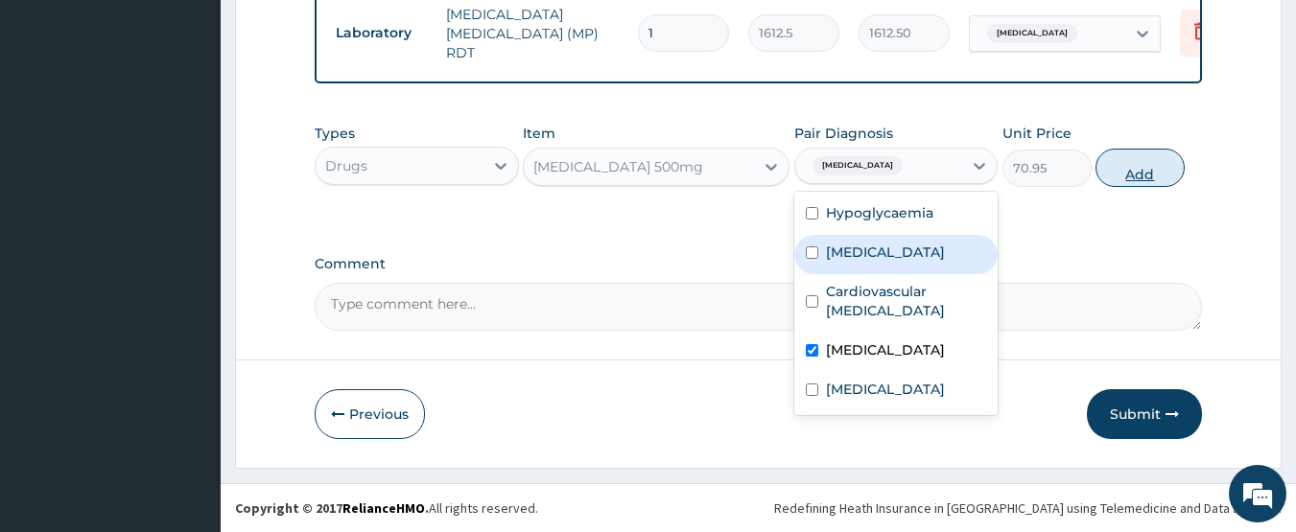
click at [1133, 174] on button "Add" at bounding box center [1139, 168] width 89 height 38
type input "0"
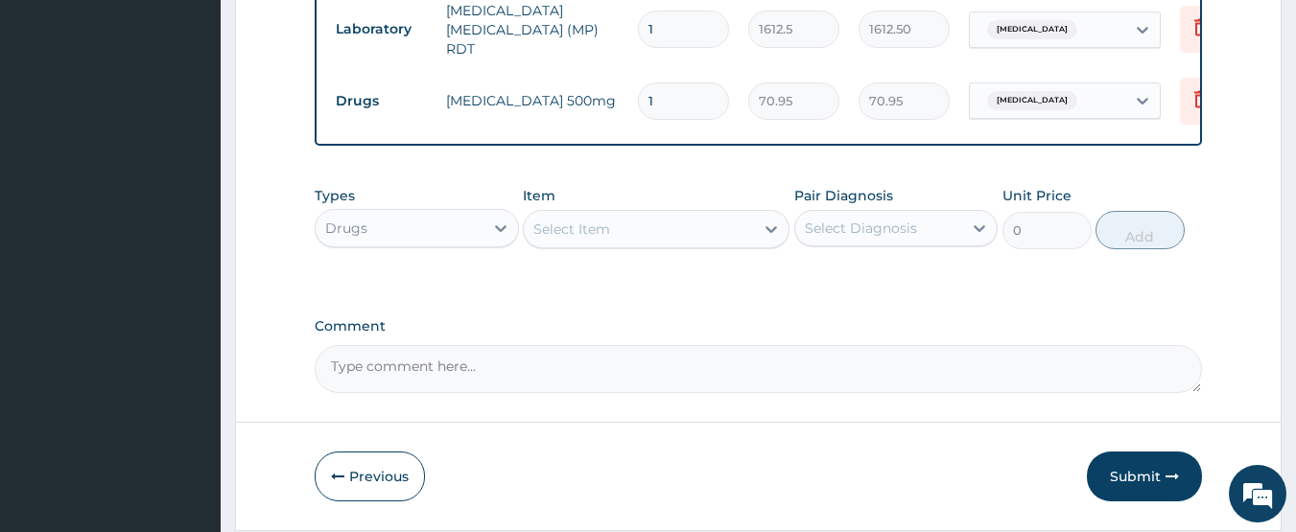
type input "0.00"
type input "3"
type input "212.85"
type input "30"
type input "2128.50"
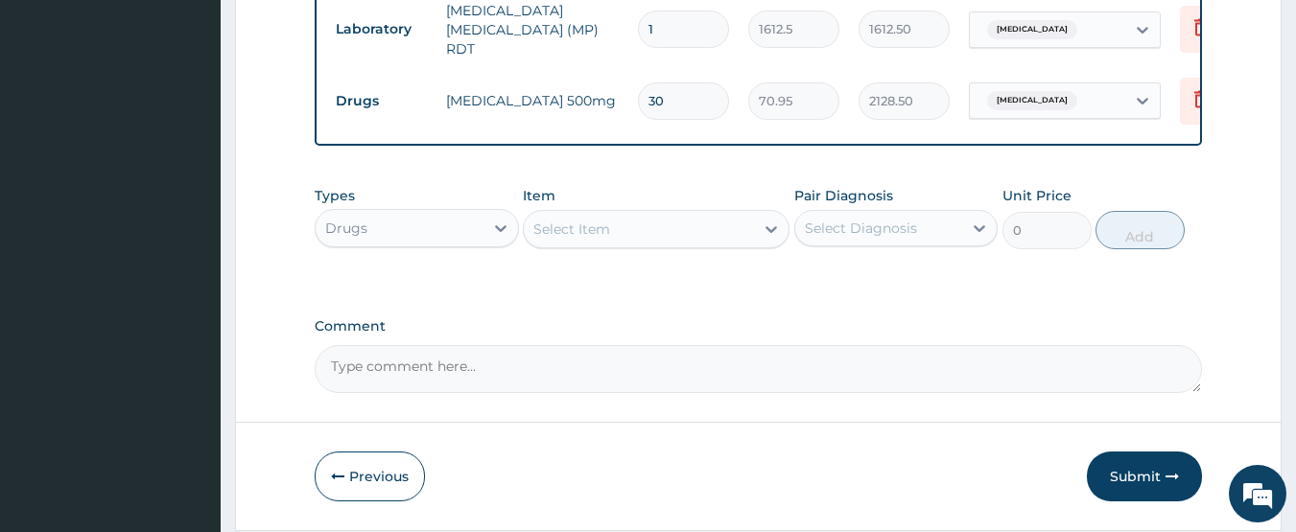
type input "30"
click at [630, 222] on div "Select Item" at bounding box center [639, 229] width 230 height 31
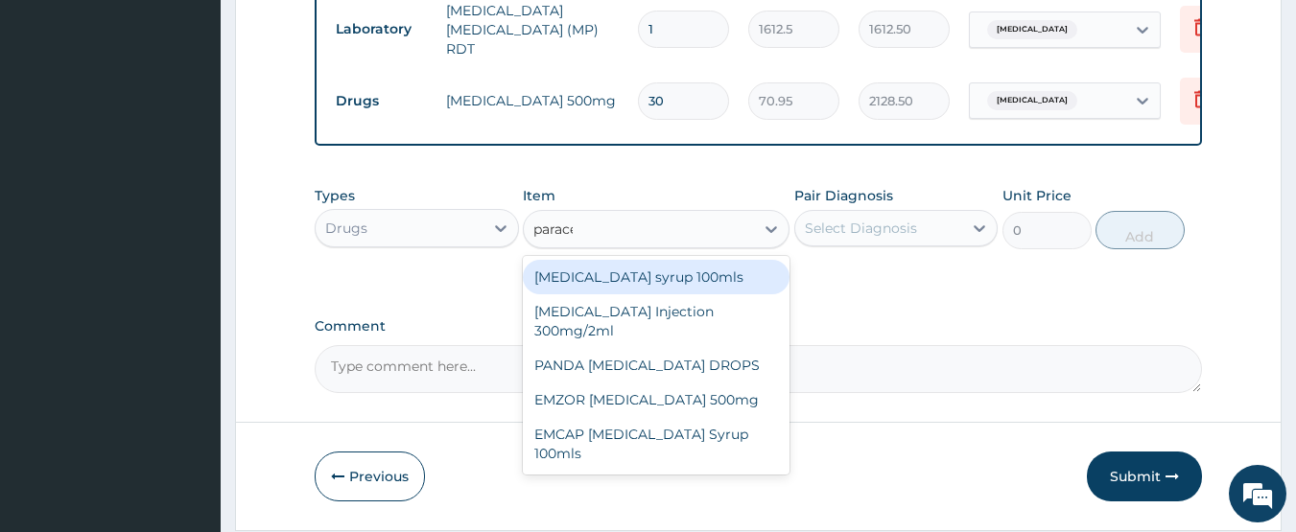
type input "paracet"
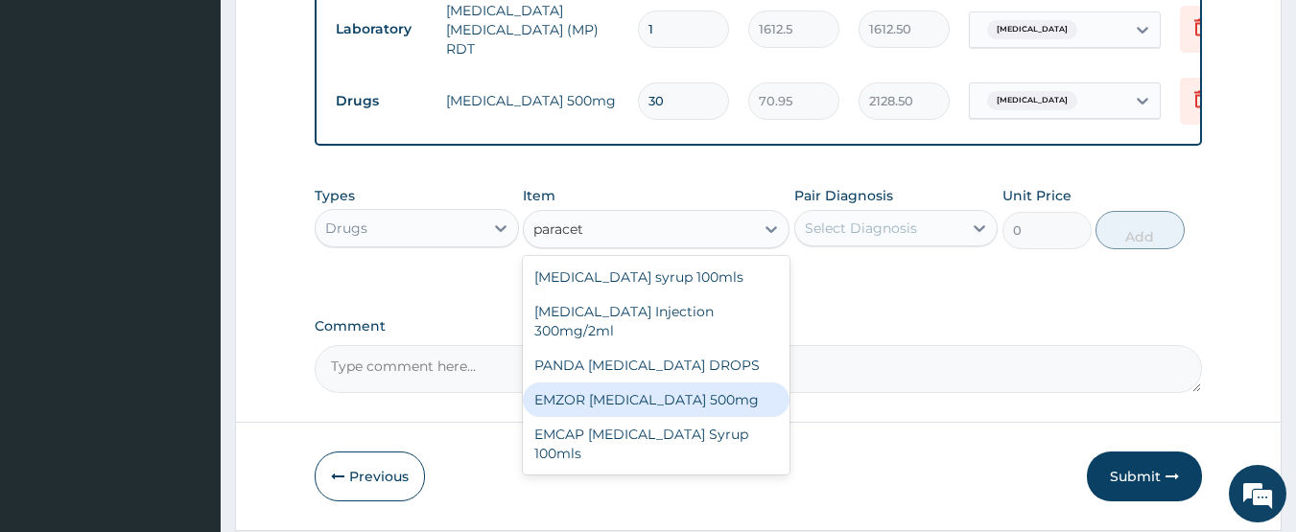
click at [731, 395] on div "EMZOR PARACETAMOL 500mg" at bounding box center [656, 400] width 267 height 35
type input "23.65"
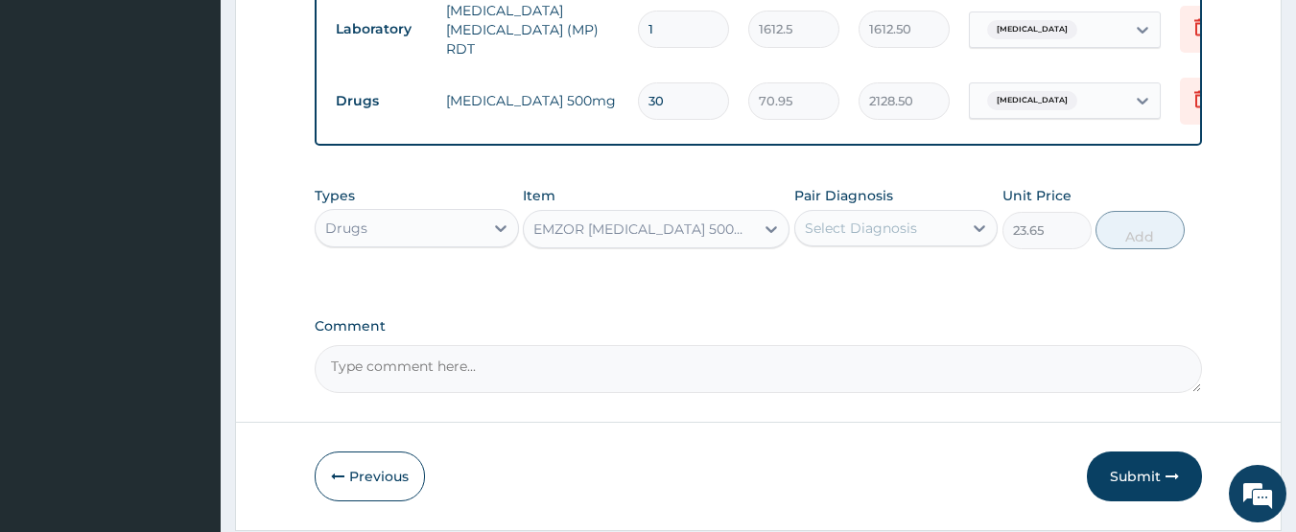
click at [849, 227] on div "Select Diagnosis" at bounding box center [861, 228] width 112 height 19
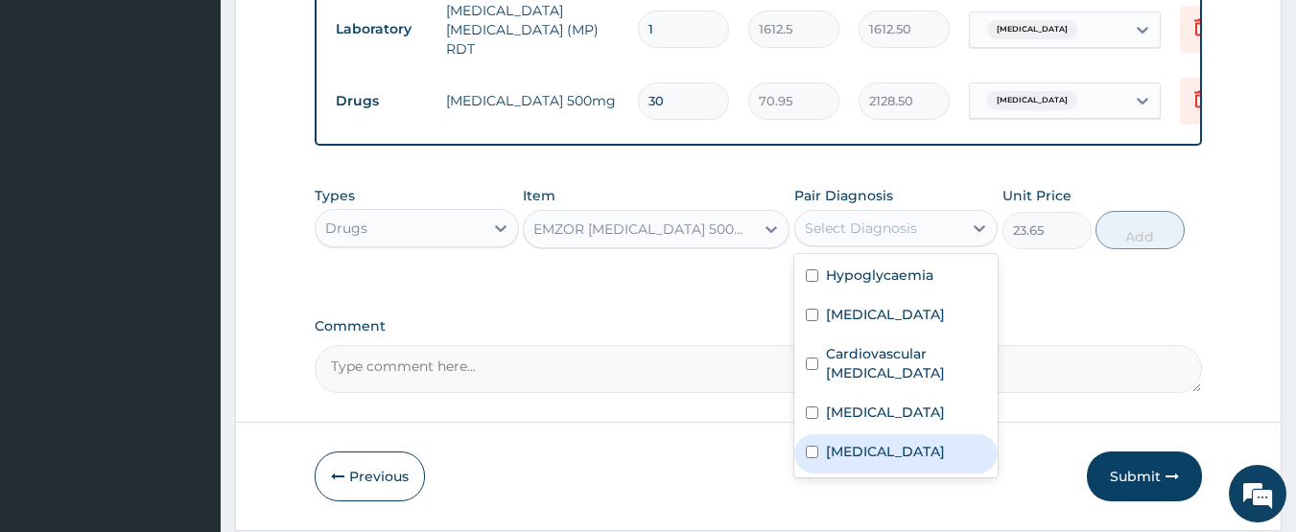
click at [877, 451] on div "Malaria" at bounding box center [896, 453] width 204 height 39
checkbox input "true"
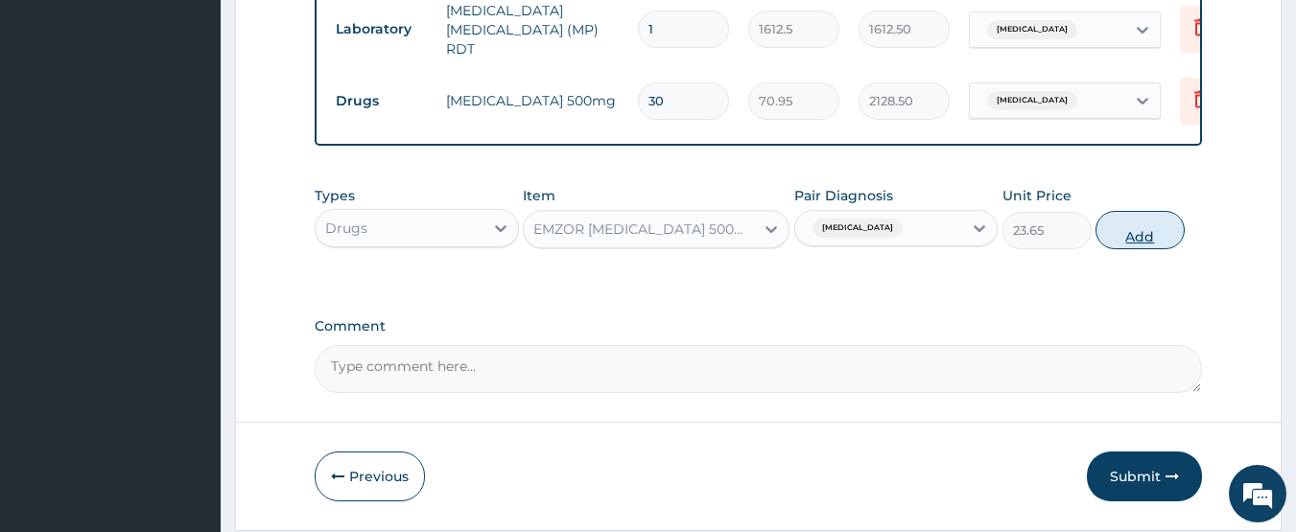
click at [1115, 238] on button "Add" at bounding box center [1139, 230] width 89 height 38
type input "0"
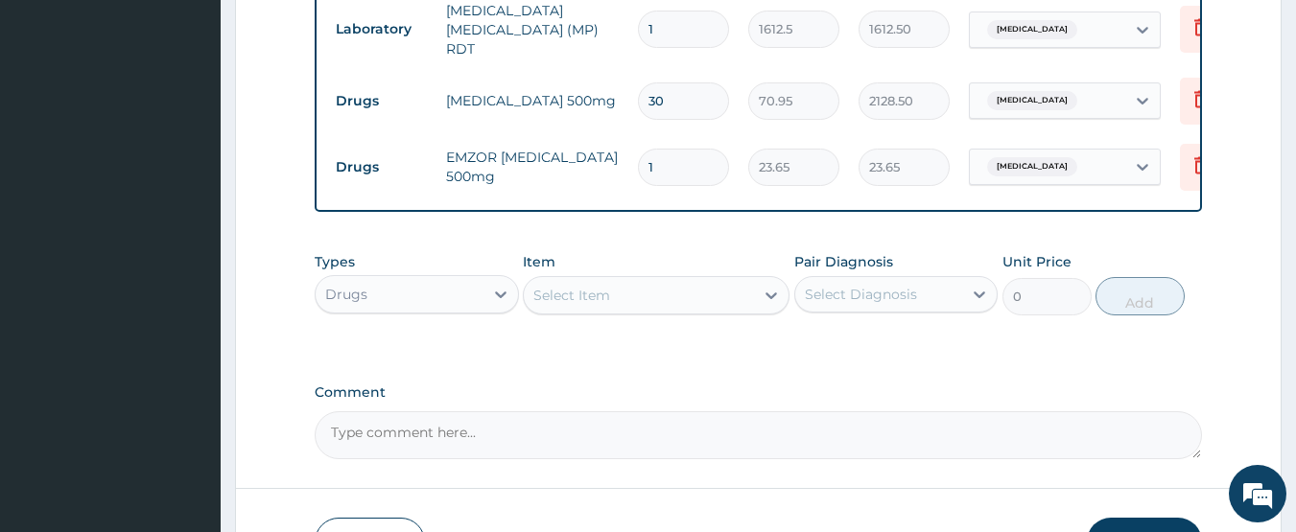
type input "18"
type input "425.70"
type input "18"
click at [573, 300] on div "Select Item" at bounding box center [571, 295] width 77 height 19
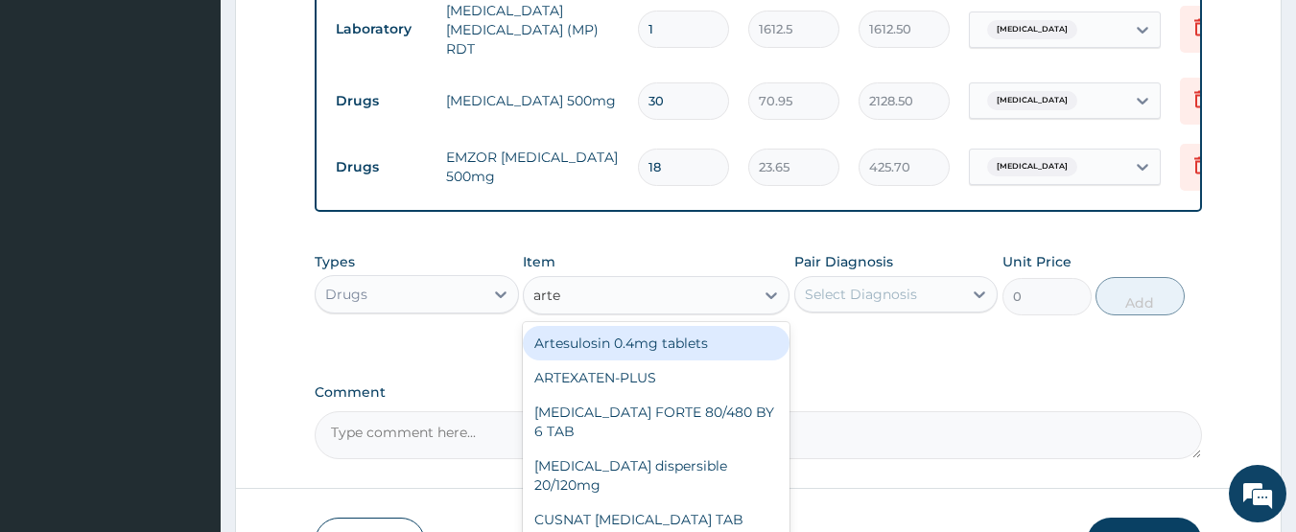
type input "artee"
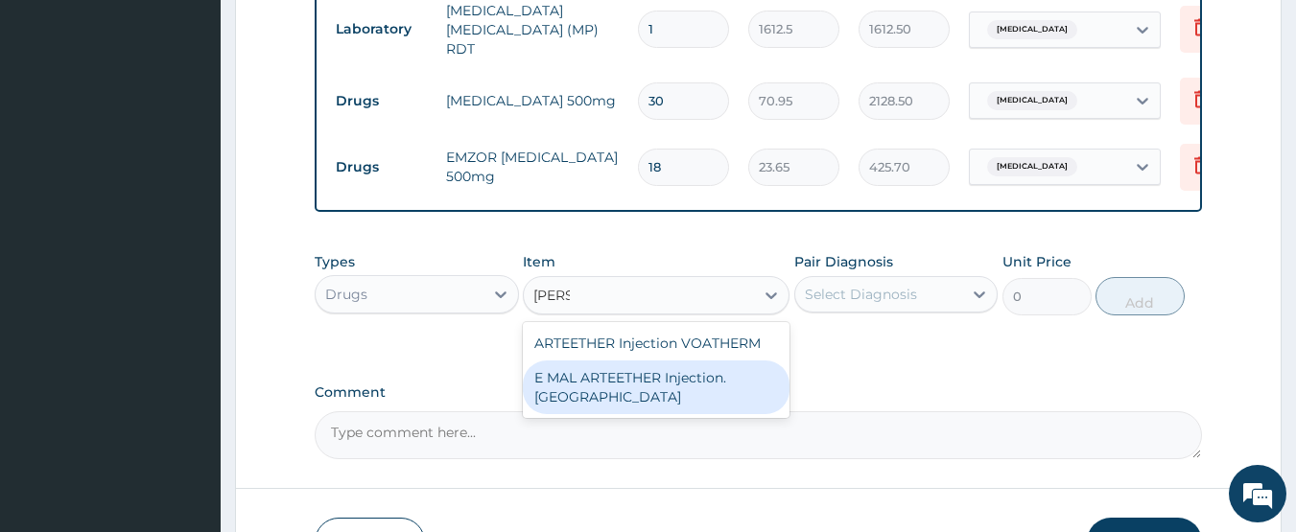
click at [621, 375] on div "E MAL ARTEETHER Injection. FIDSON" at bounding box center [656, 388] width 267 height 54
type input "1773.75"
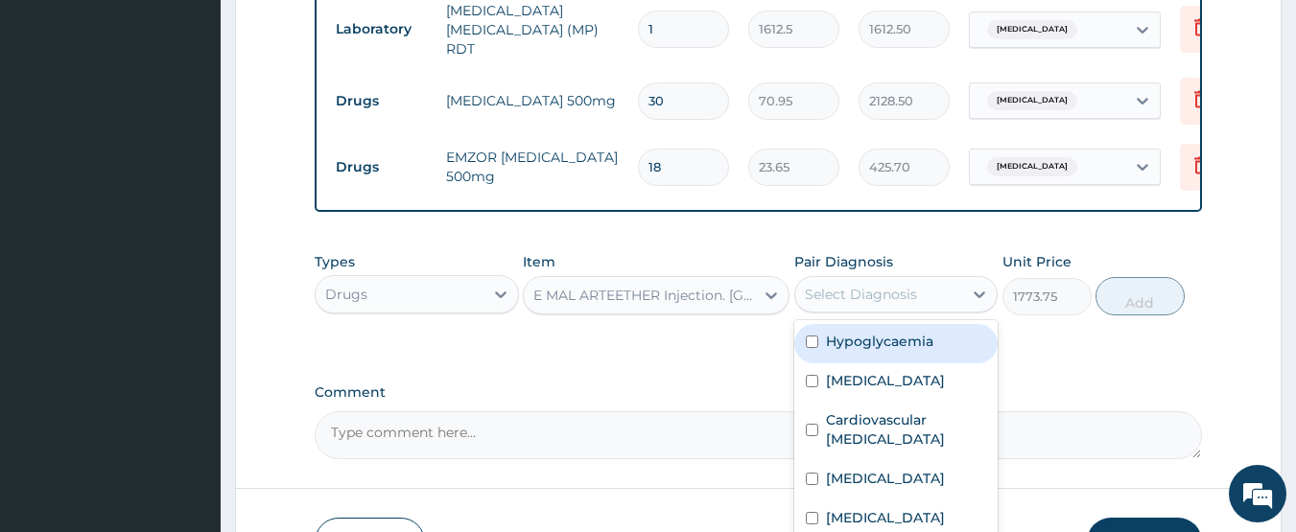
click at [868, 304] on div "Select Diagnosis" at bounding box center [861, 294] width 112 height 19
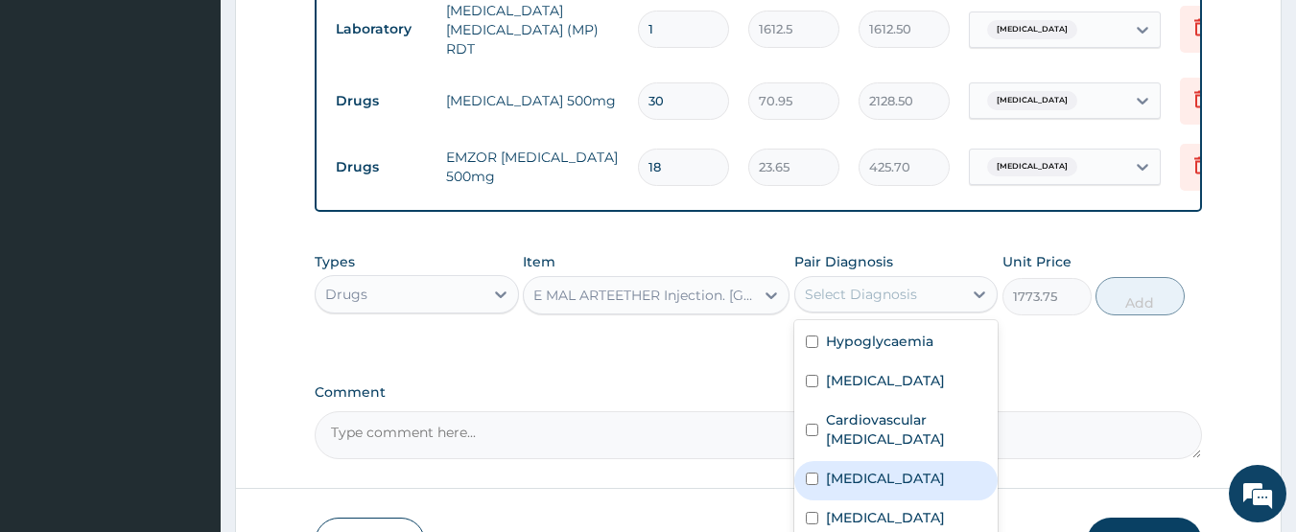
click at [849, 501] on div "Nocturia" at bounding box center [896, 480] width 204 height 39
checkbox input "true"
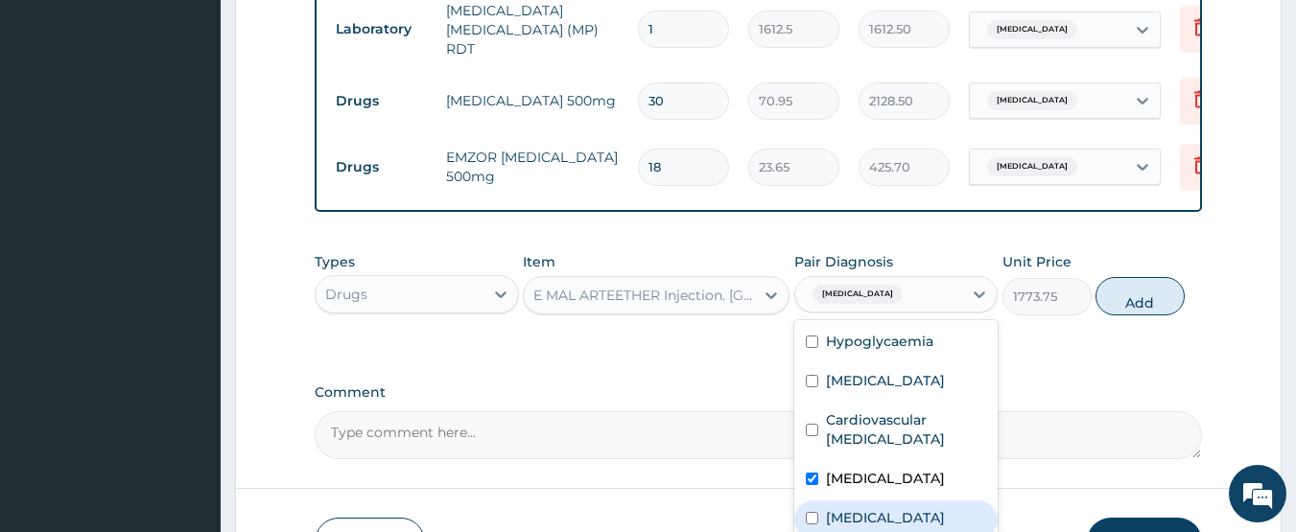
click at [861, 512] on label "Malaria" at bounding box center [885, 517] width 119 height 19
checkbox input "true"
click at [854, 484] on label "Nocturia" at bounding box center [885, 478] width 119 height 19
checkbox input "false"
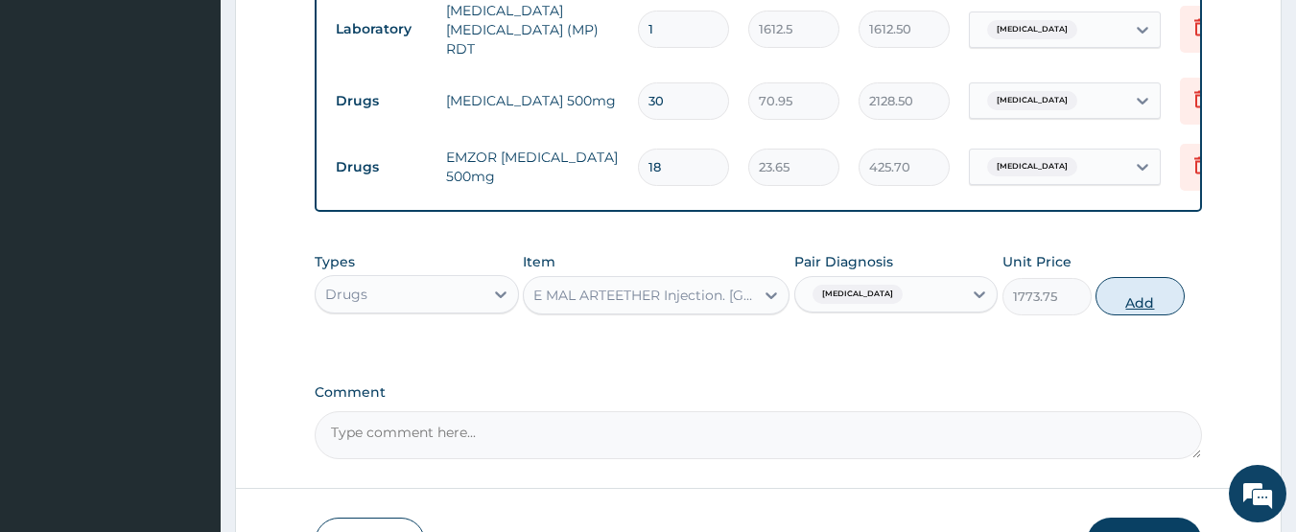
click at [1130, 306] on button "Add" at bounding box center [1139, 296] width 89 height 38
type input "0"
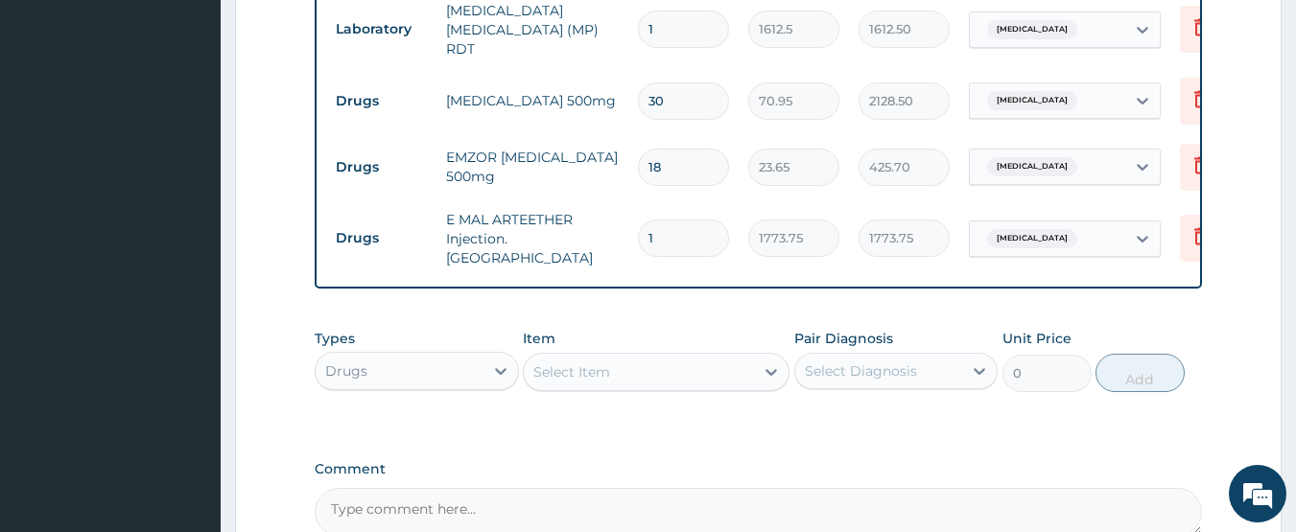
type input "0.00"
type input "3"
type input "5321.25"
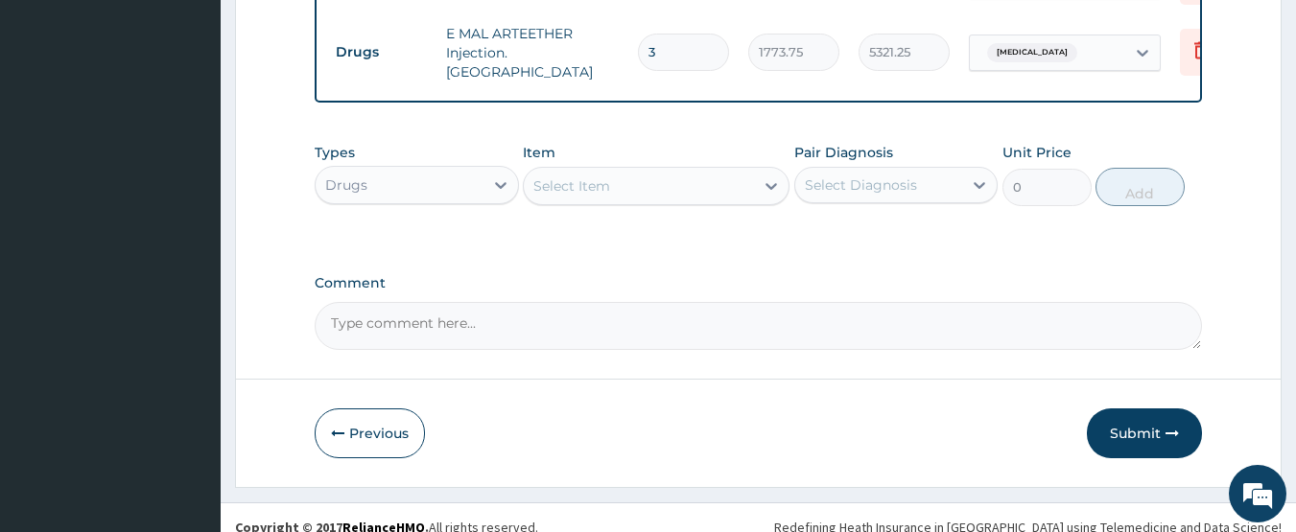
scroll to position [1262, 0]
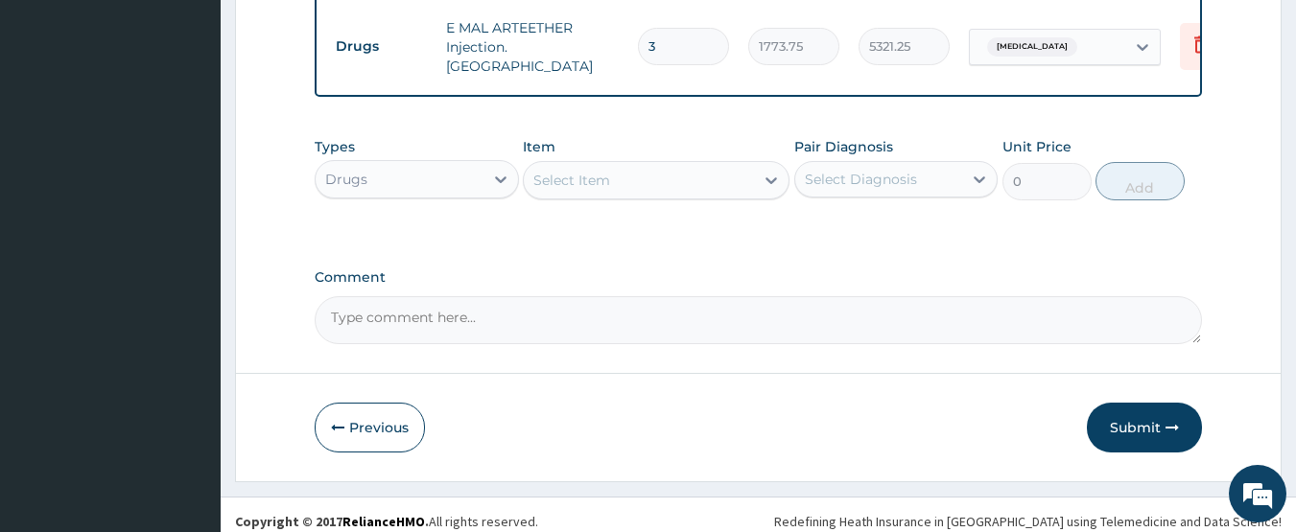
type input "3"
click at [626, 175] on div "Select Item" at bounding box center [639, 180] width 230 height 31
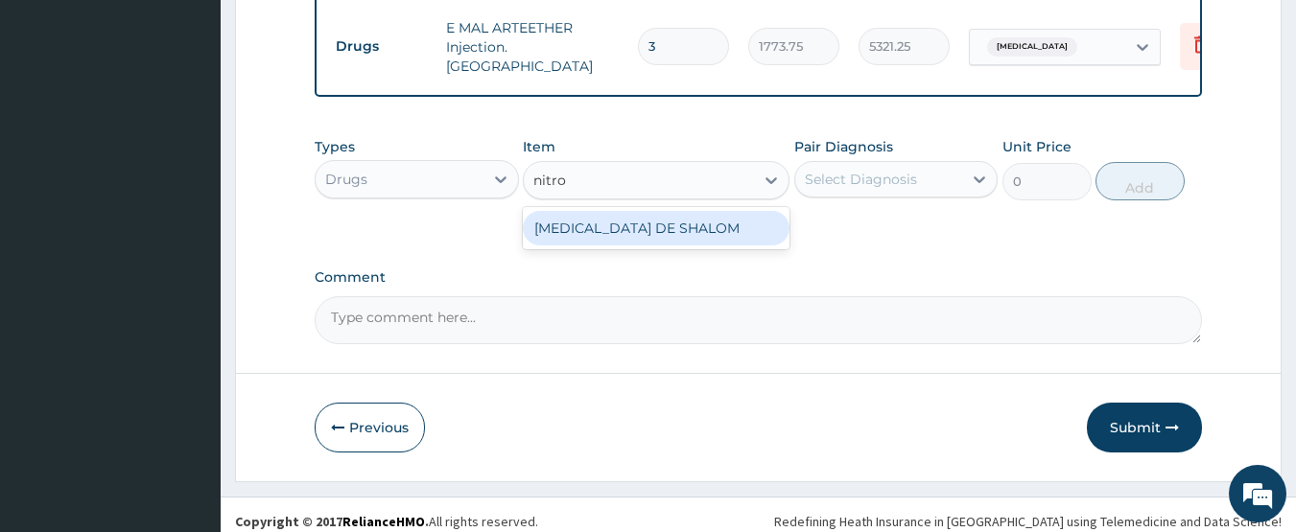
type input "nitrof"
click at [680, 221] on div "NITROFURANTOIN DE SHALOM" at bounding box center [656, 228] width 267 height 35
type input "236.5"
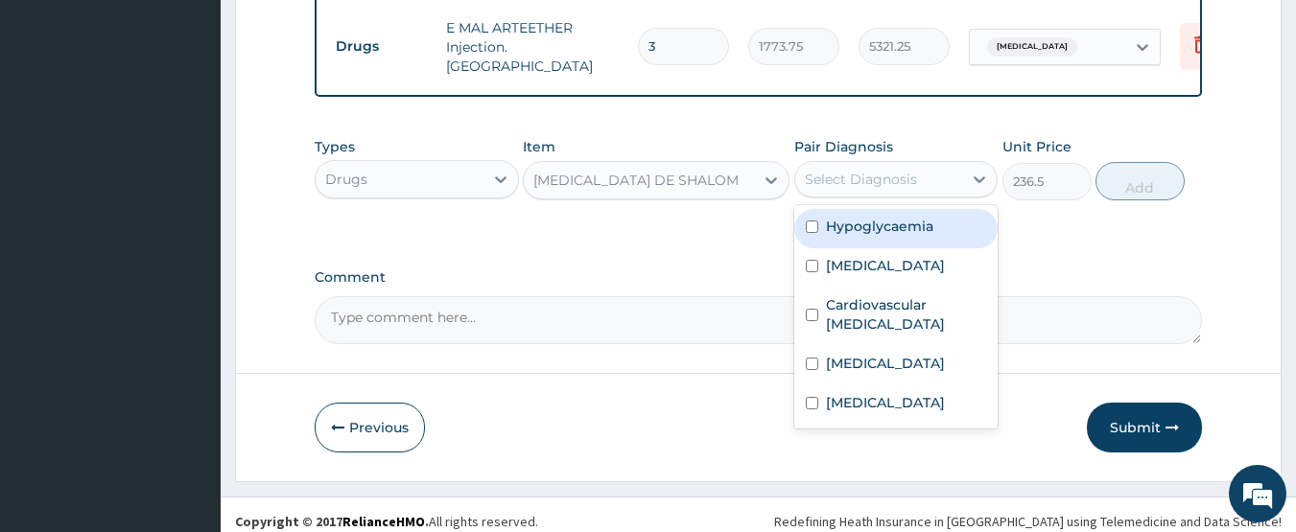
click at [852, 172] on div "Select Diagnosis" at bounding box center [861, 179] width 112 height 19
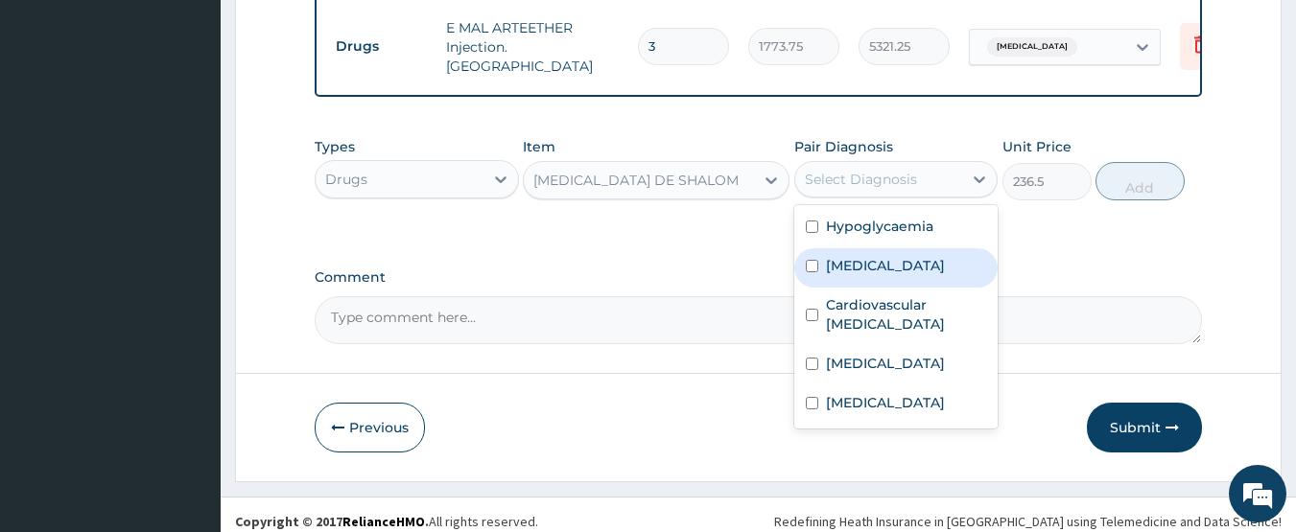
click at [862, 256] on label "Polyuria" at bounding box center [885, 265] width 119 height 19
checkbox input "true"
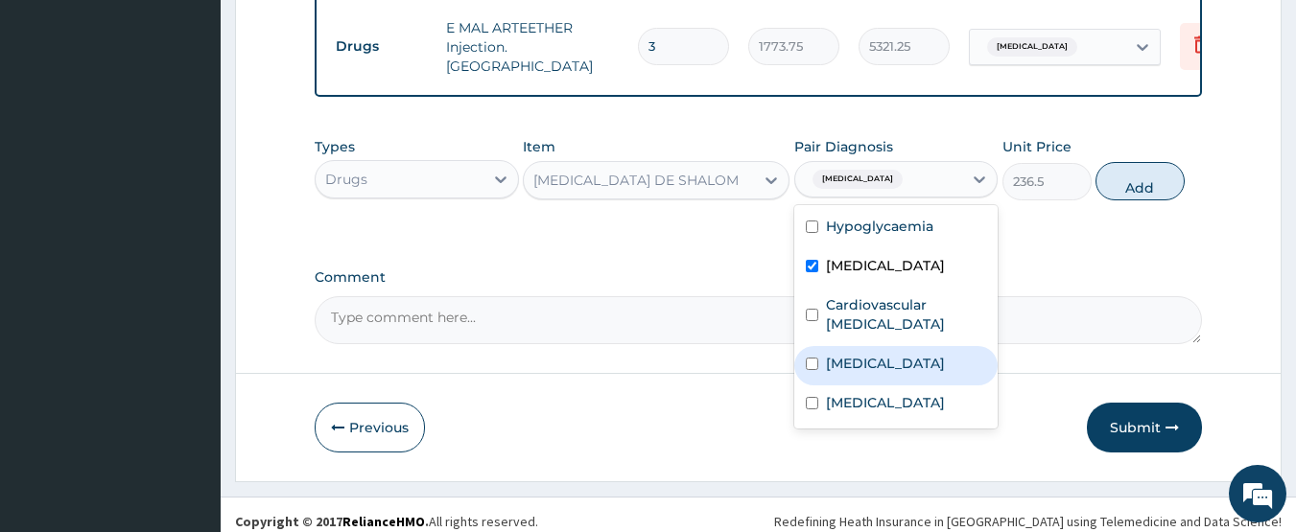
click at [878, 354] on label "Nocturia" at bounding box center [885, 363] width 119 height 19
checkbox input "true"
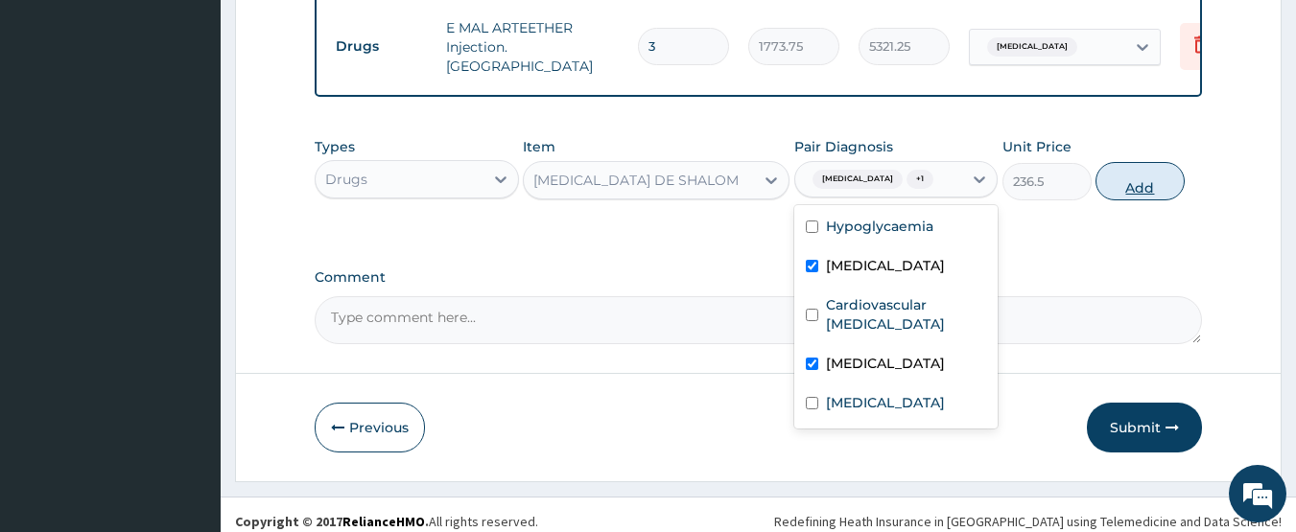
click at [1131, 170] on button "Add" at bounding box center [1139, 181] width 89 height 38
type input "0"
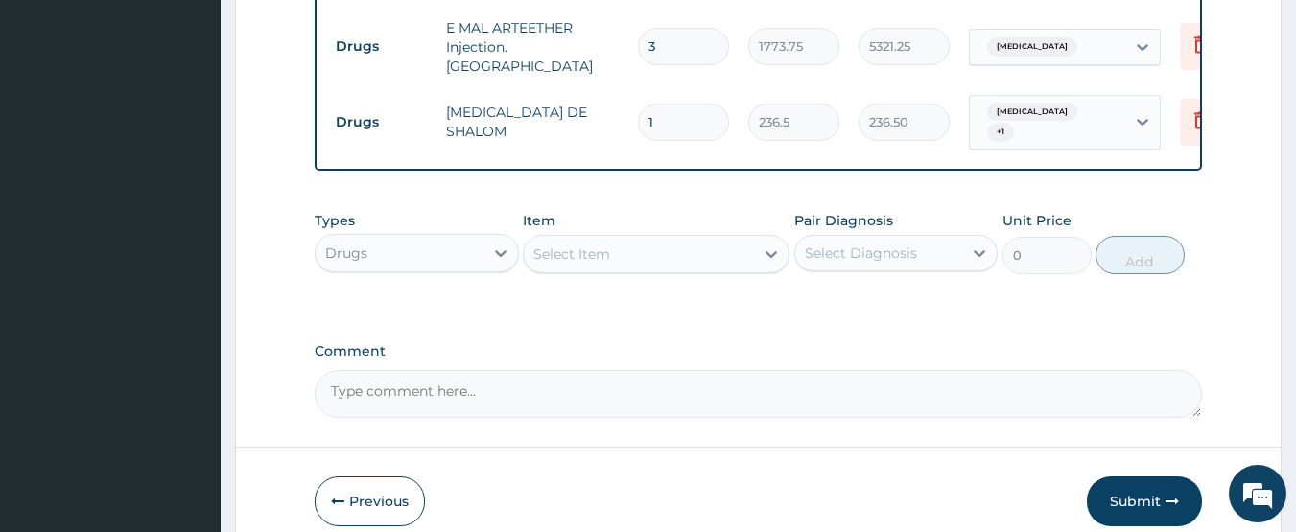
type input "10"
type input "2365.00"
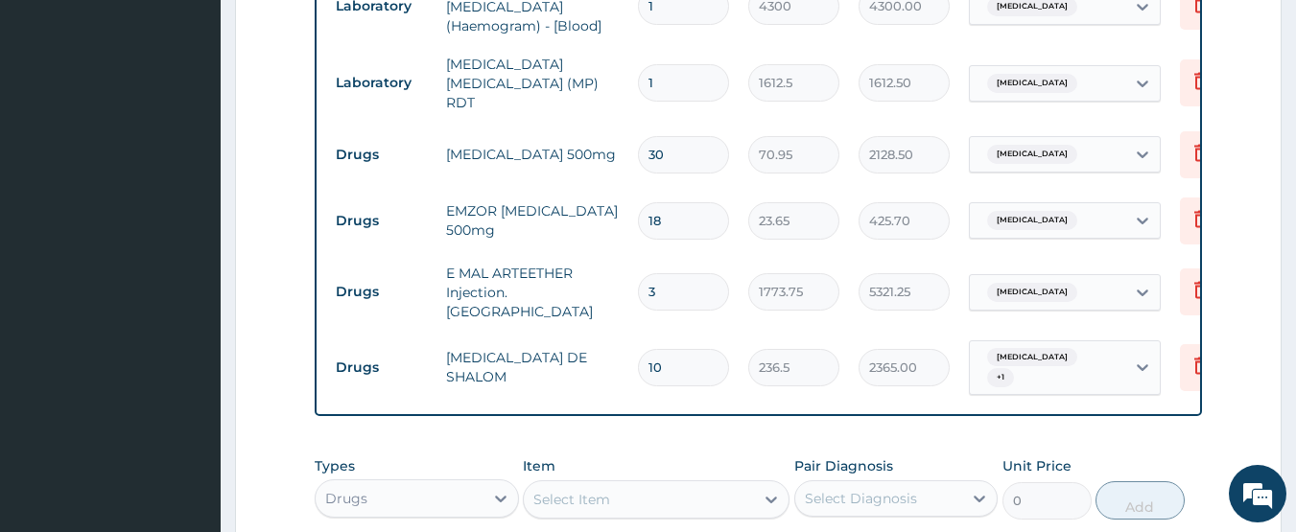
scroll to position [1166, 0]
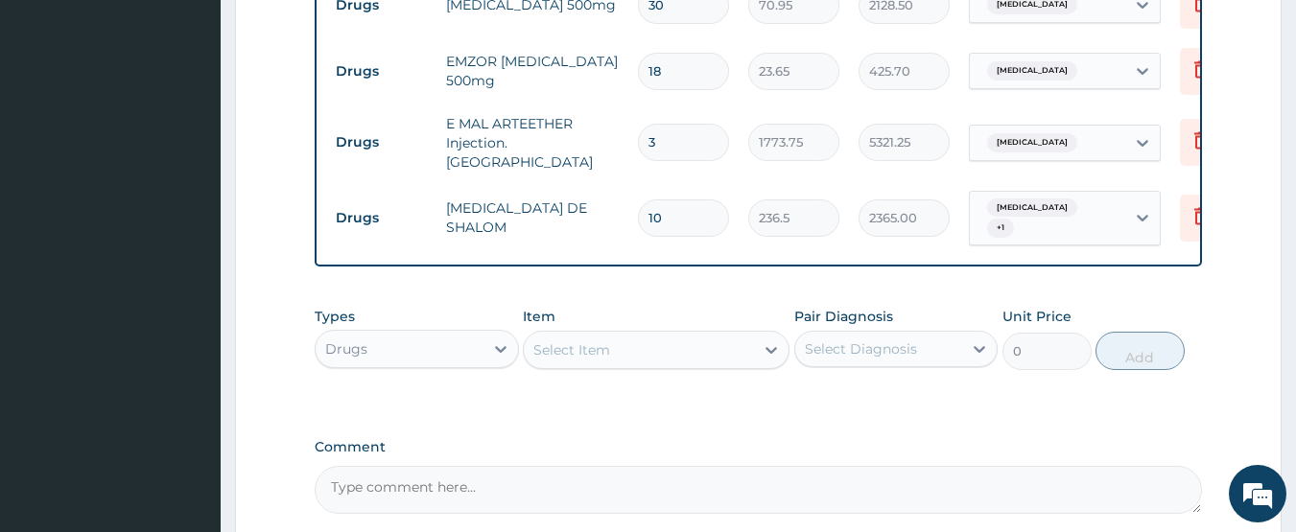
type input "10"
click at [424, 334] on div "Drugs" at bounding box center [400, 349] width 168 height 31
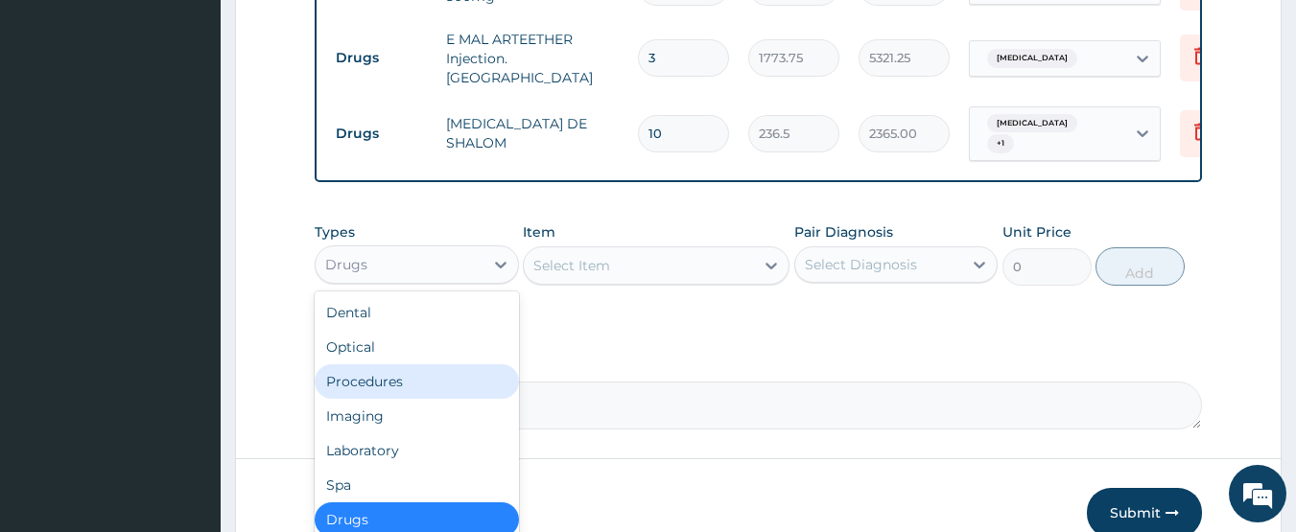
scroll to position [1262, 0]
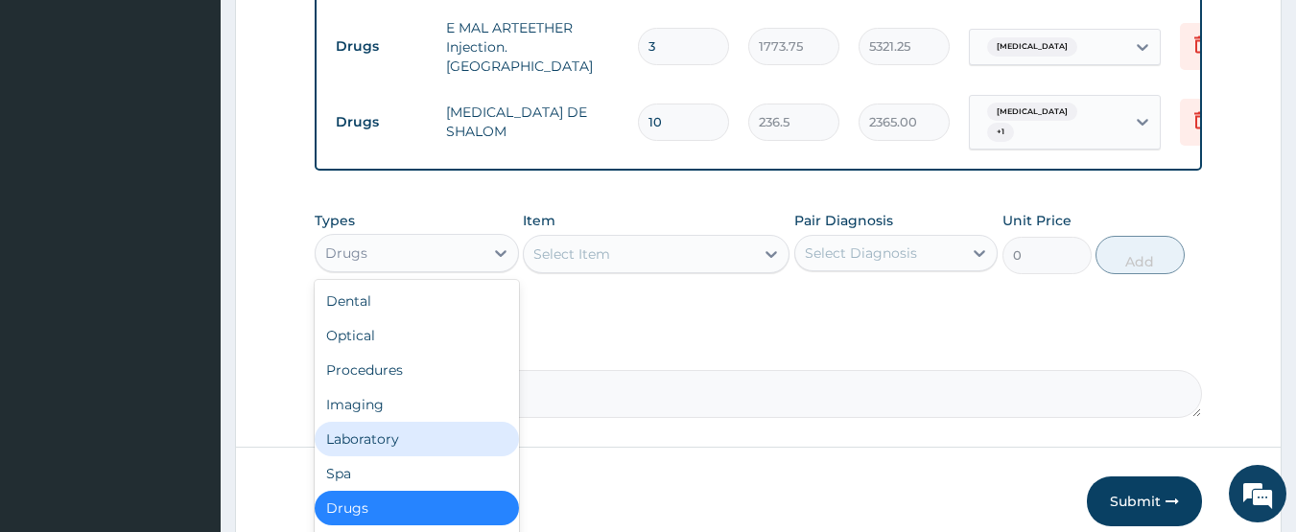
click at [433, 430] on div "Laboratory" at bounding box center [417, 439] width 204 height 35
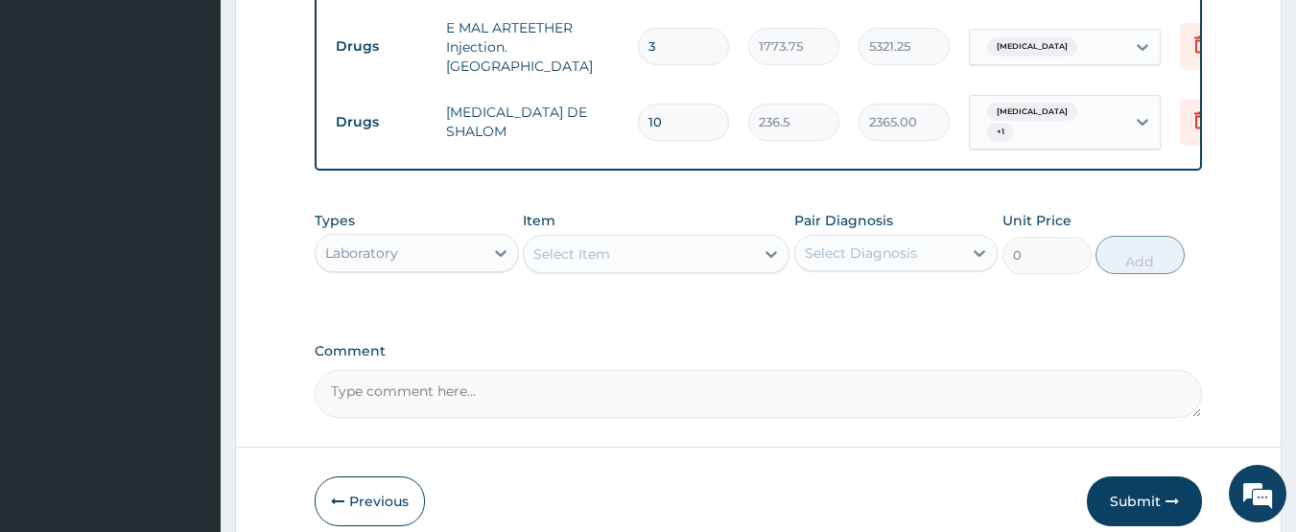
click at [651, 240] on div "Select Item" at bounding box center [639, 254] width 230 height 31
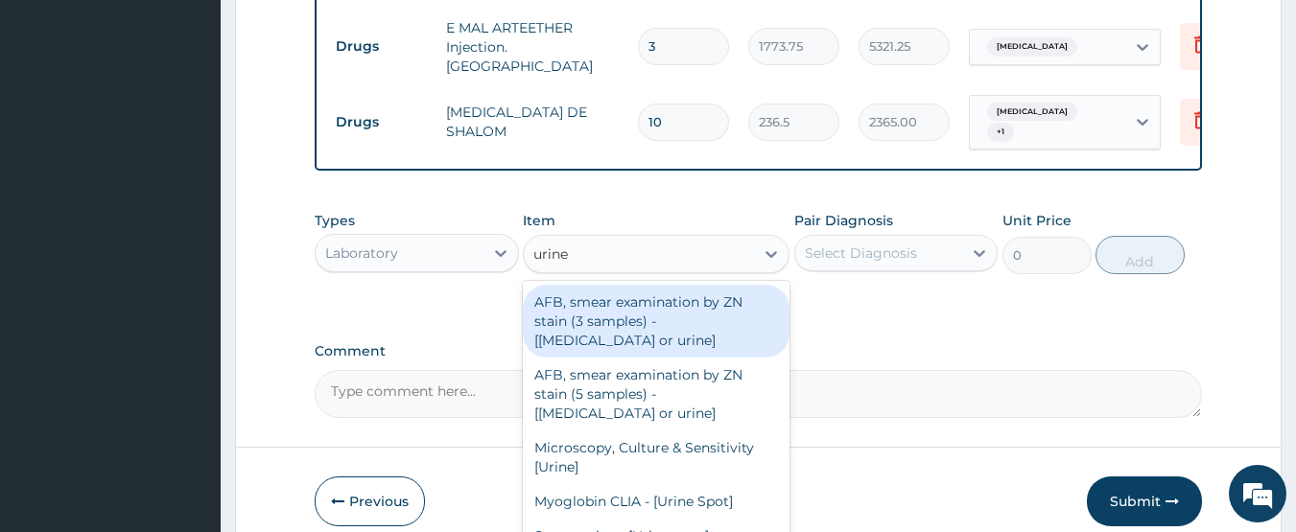
type input "urine"
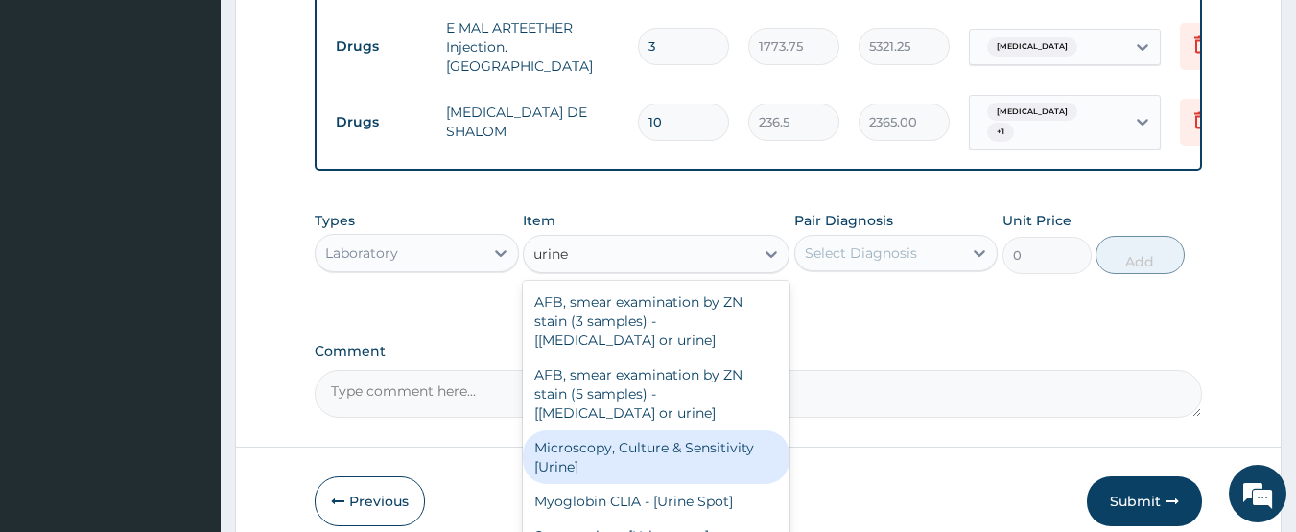
click at [674, 431] on div "Microscopy, Culture & Sensitivity [Urine]" at bounding box center [656, 458] width 267 height 54
type input "4837.5"
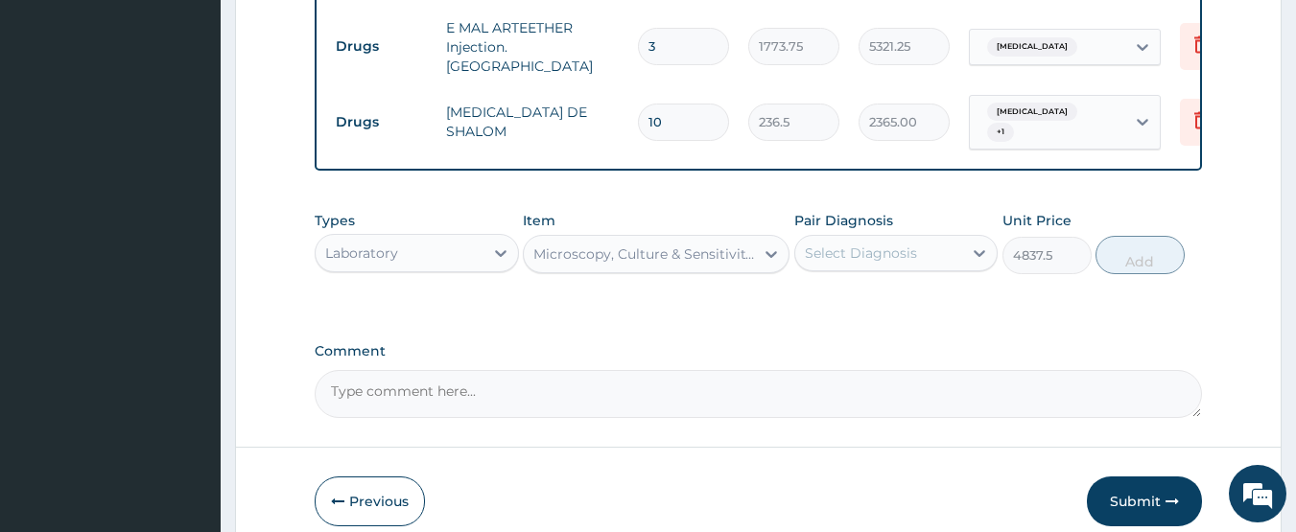
click at [903, 244] on div "Select Diagnosis" at bounding box center [861, 253] width 112 height 19
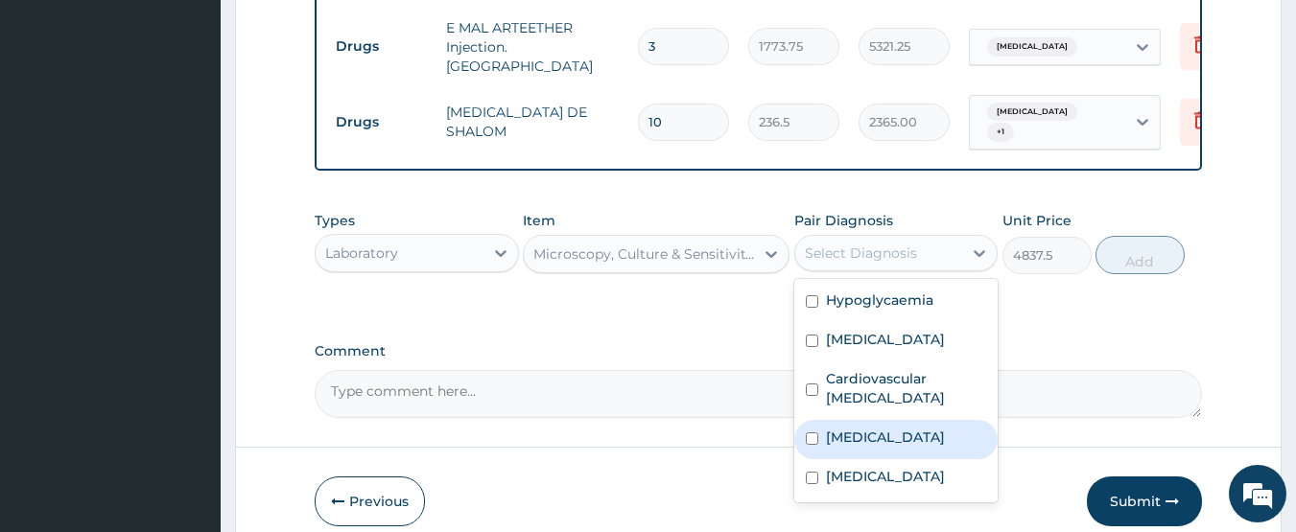
click at [880, 420] on div "Nocturia" at bounding box center [896, 439] width 204 height 39
checkbox input "true"
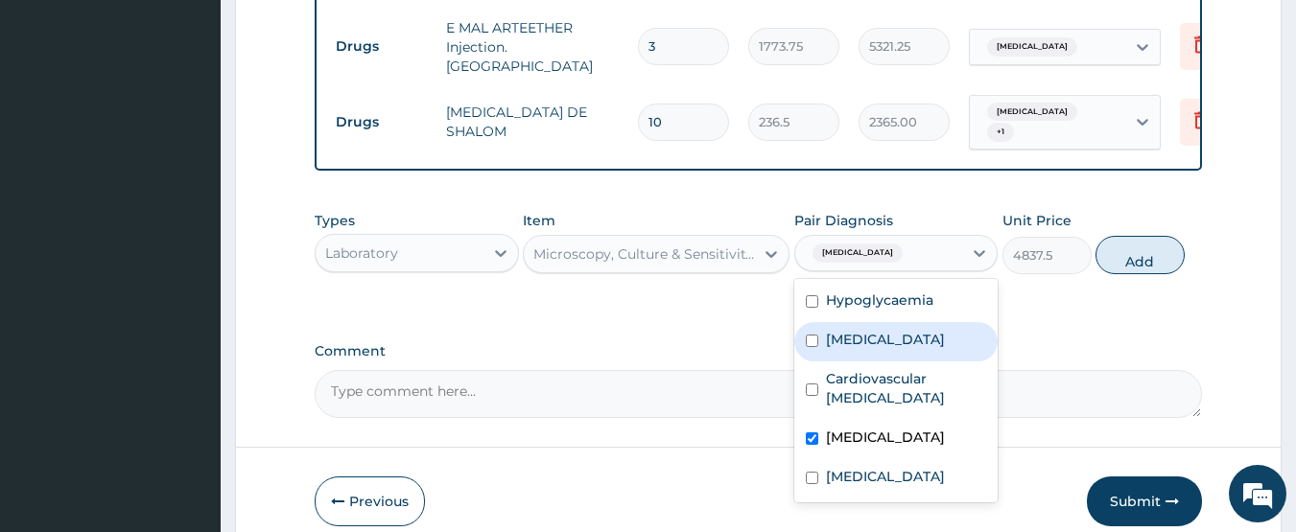
click at [891, 323] on div "Polyuria" at bounding box center [896, 341] width 204 height 39
checkbox input "true"
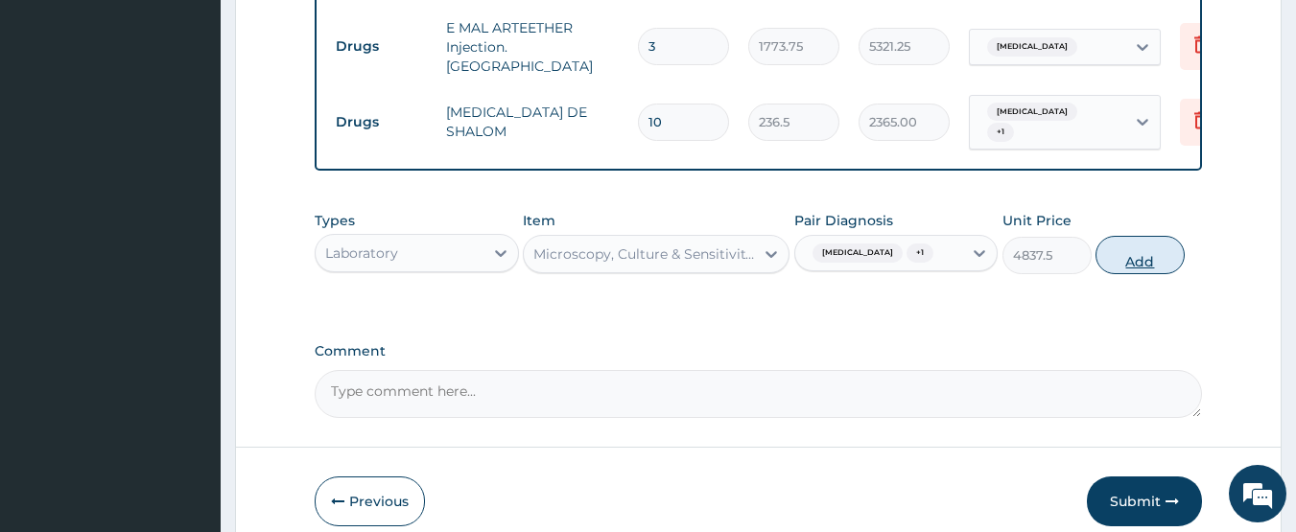
click at [1124, 236] on button "Add" at bounding box center [1139, 255] width 89 height 38
type input "0"
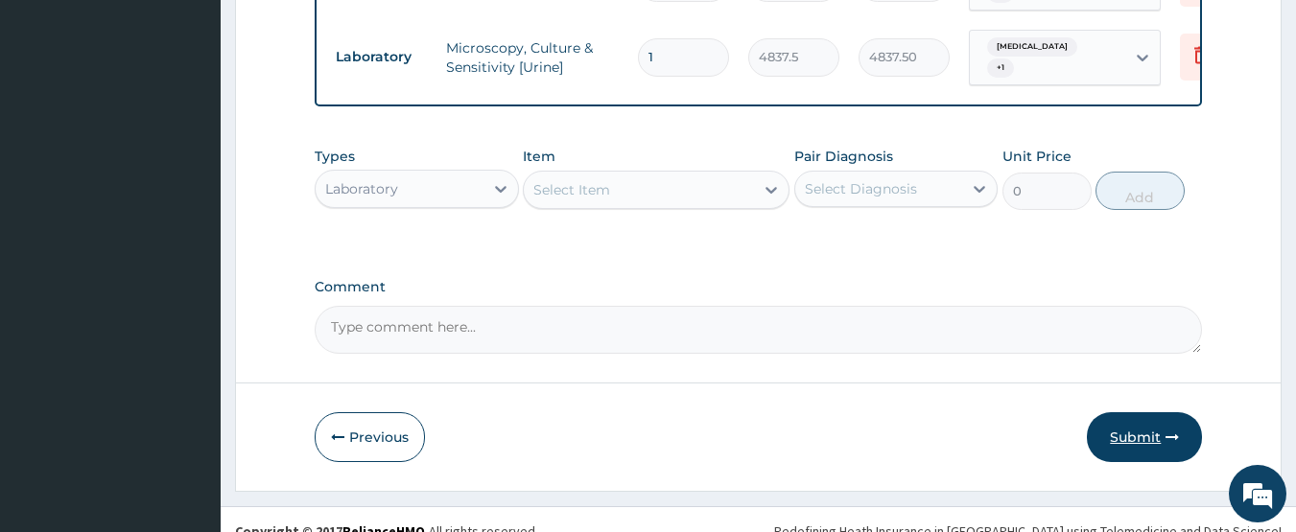
click at [1132, 414] on button "Submit" at bounding box center [1144, 437] width 115 height 50
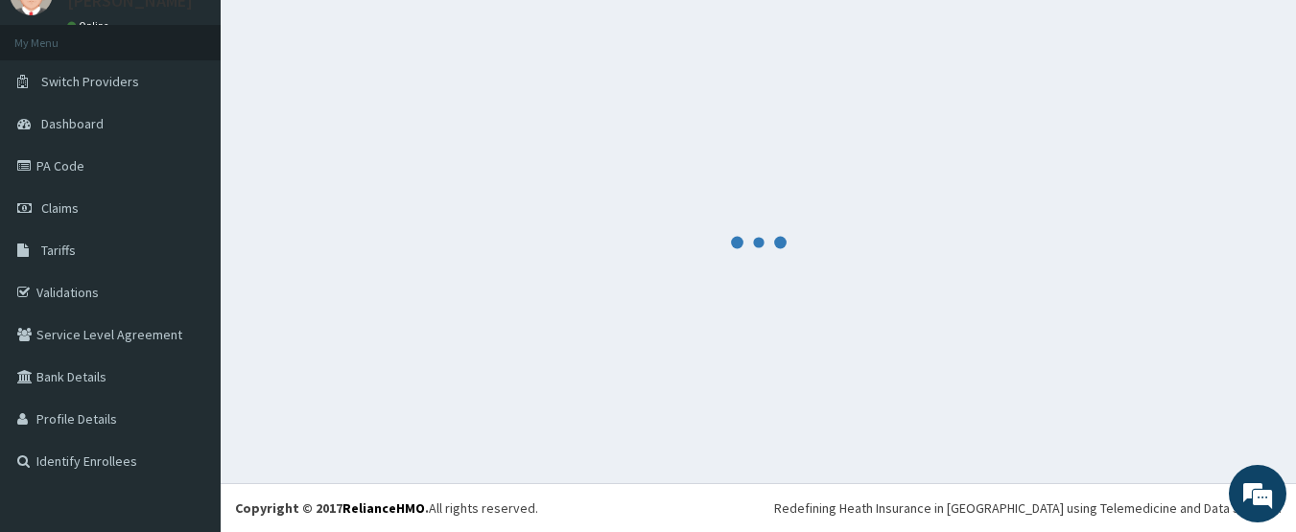
scroll to position [85, 0]
